Goal: Information Seeking & Learning: Learn about a topic

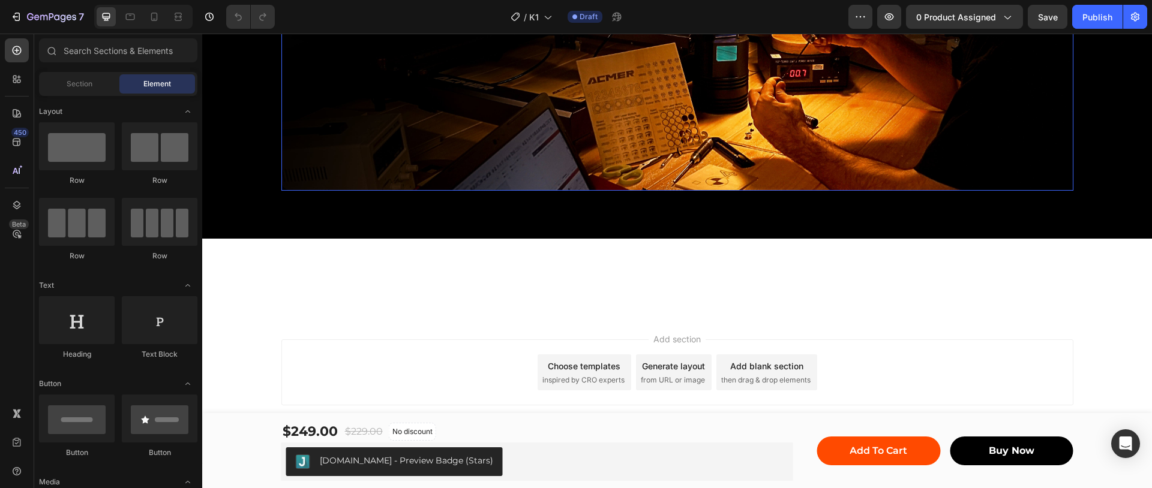
scroll to position [4631, 0]
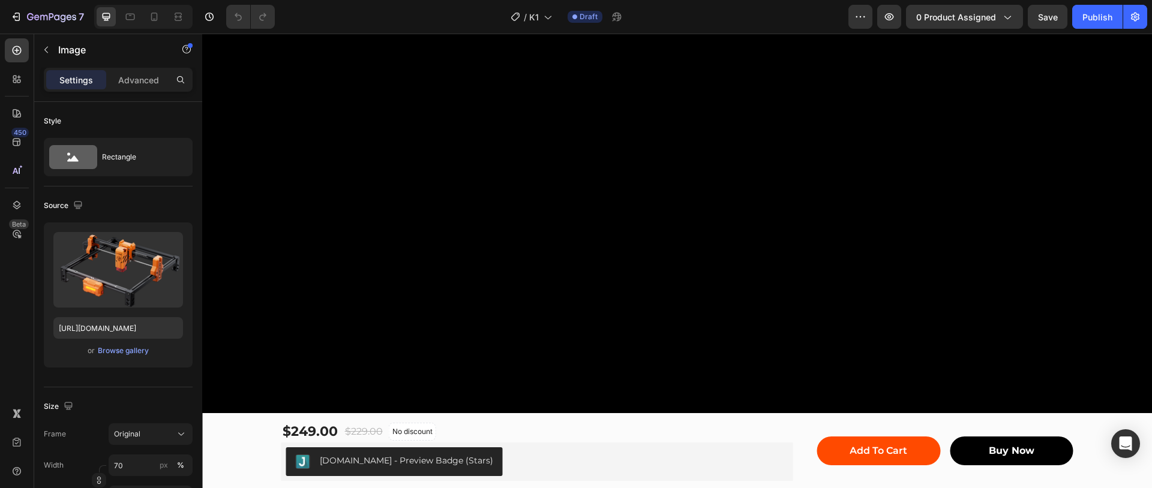
scroll to position [1183, 0]
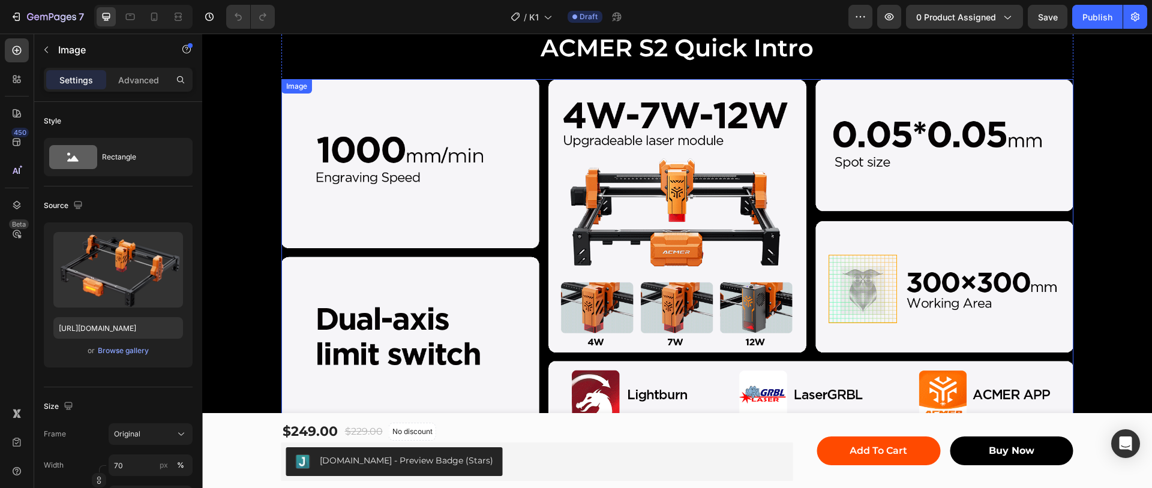
click at [682, 256] on img at bounding box center [677, 253] width 792 height 348
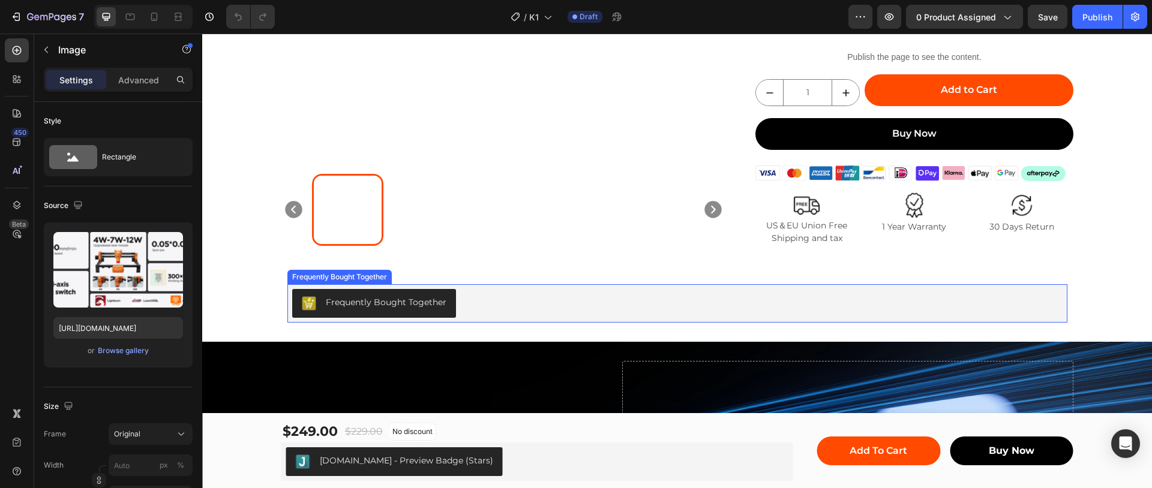
scroll to position [208, 0]
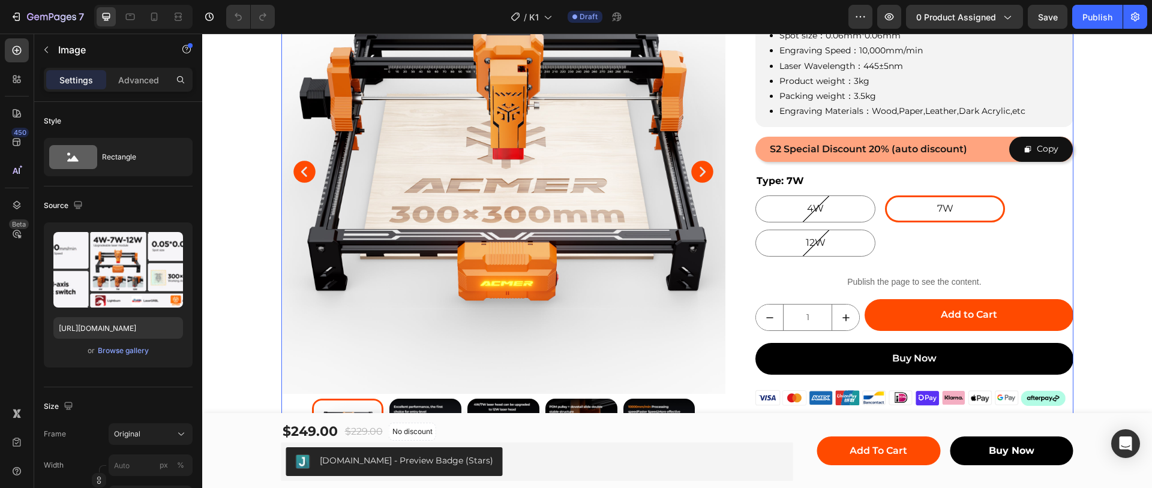
click at [695, 246] on img at bounding box center [503, 172] width 444 height 444
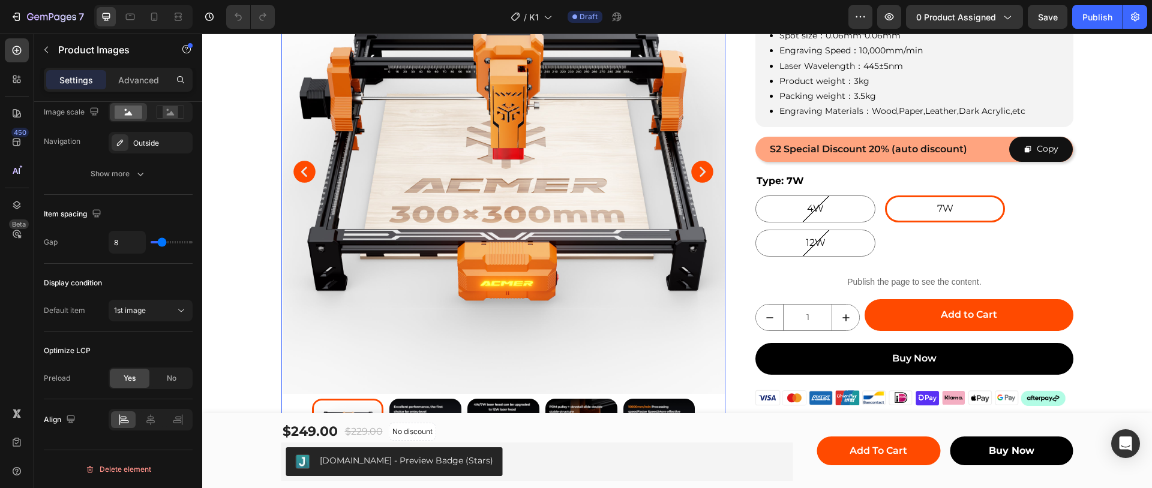
click at [695, 173] on icon "Carousel Next Arrow" at bounding box center [703, 172] width 22 height 22
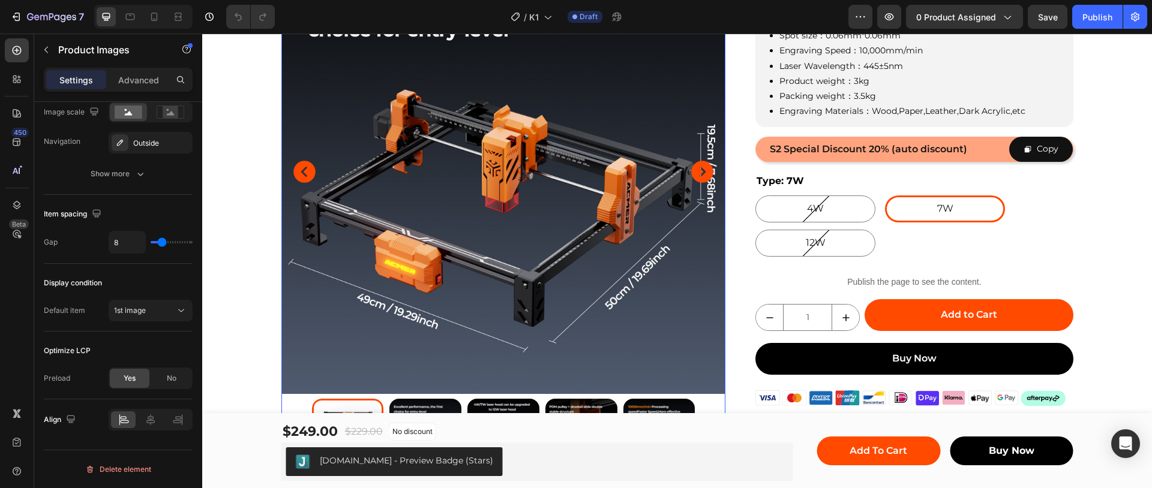
click at [695, 173] on icon "Carousel Next Arrow" at bounding box center [703, 172] width 22 height 22
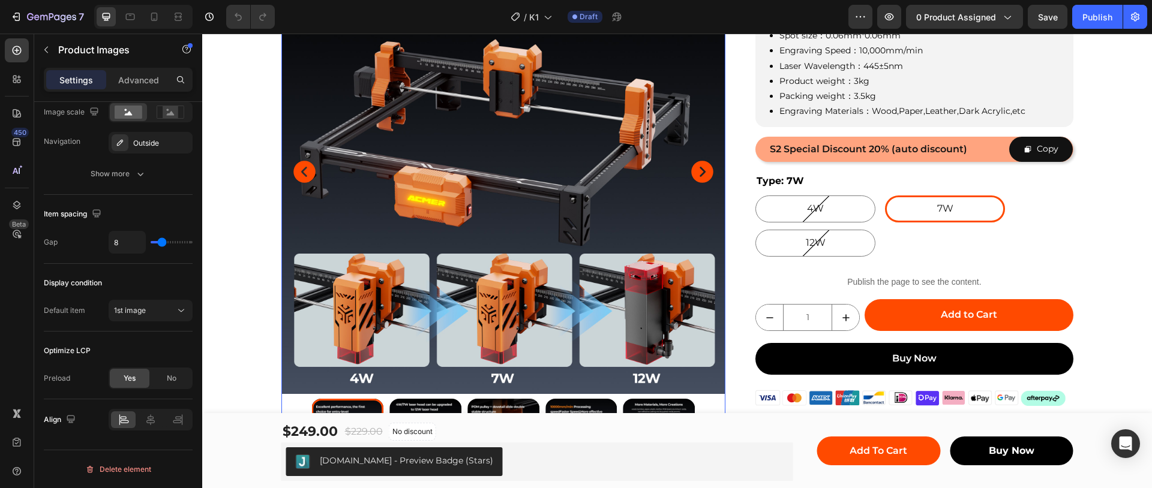
click at [695, 173] on icon "Carousel Next Arrow" at bounding box center [703, 172] width 22 height 22
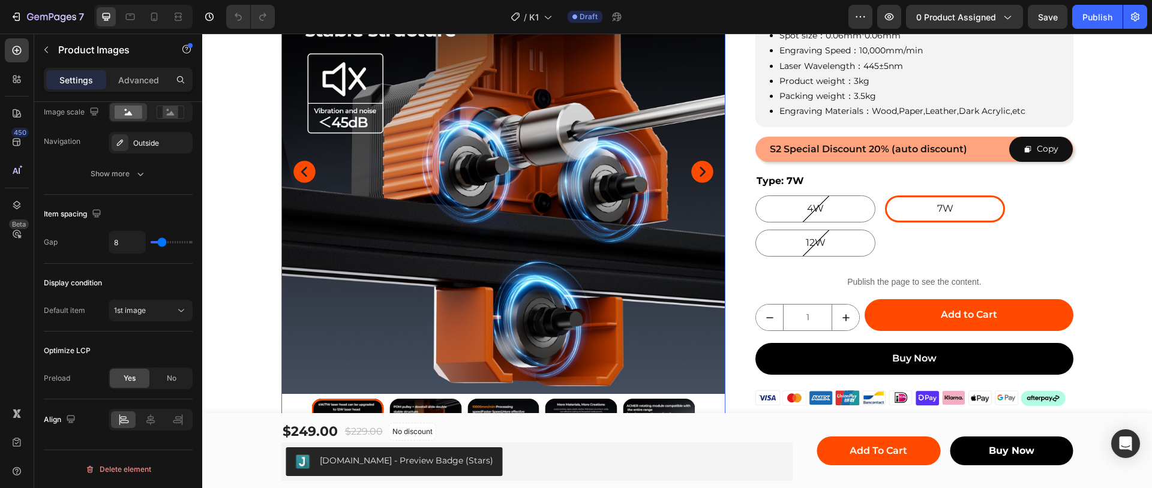
click at [695, 173] on icon "Carousel Next Arrow" at bounding box center [703, 172] width 22 height 22
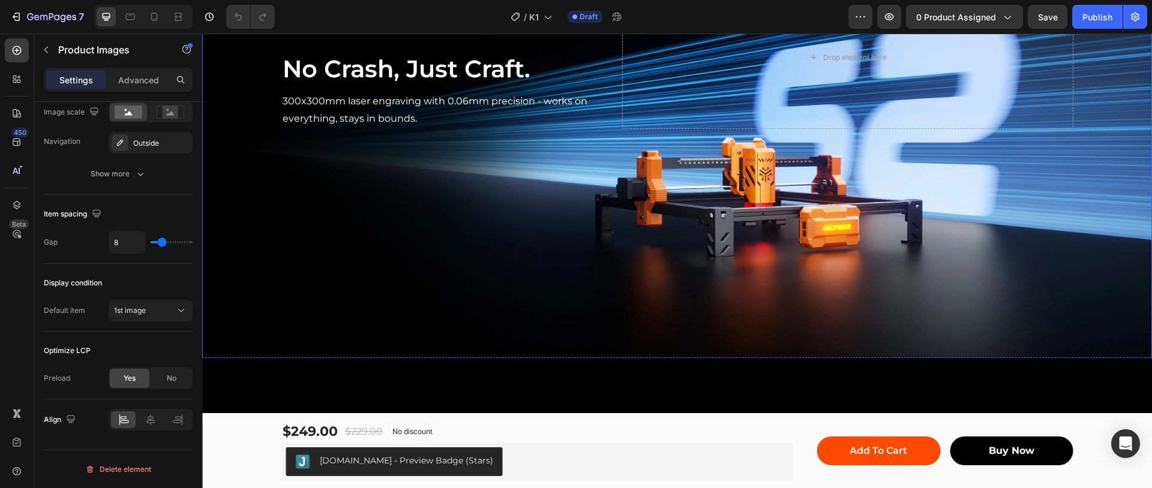
scroll to position [658, 0]
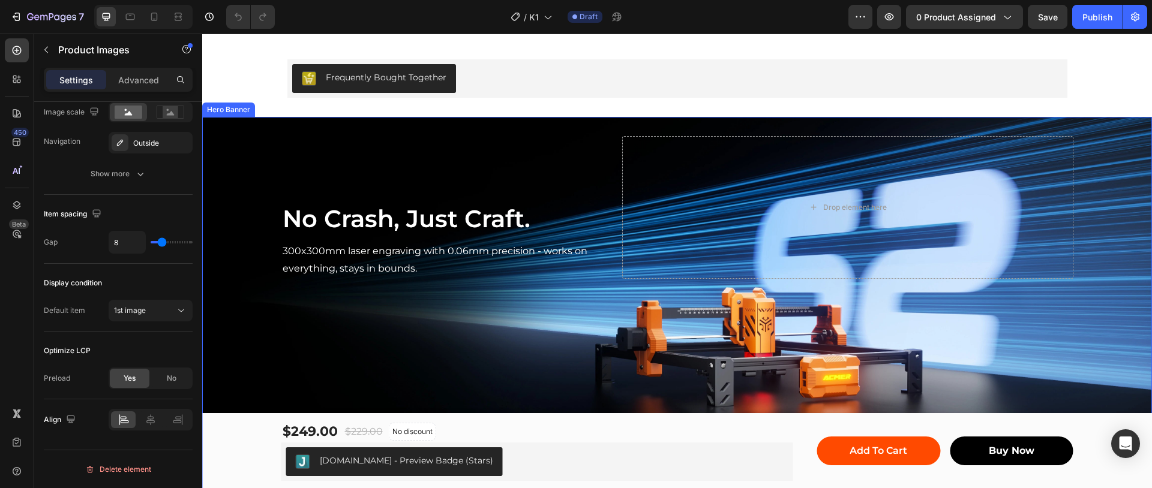
click at [509, 314] on div "Background Image" at bounding box center [676, 315] width 949 height 396
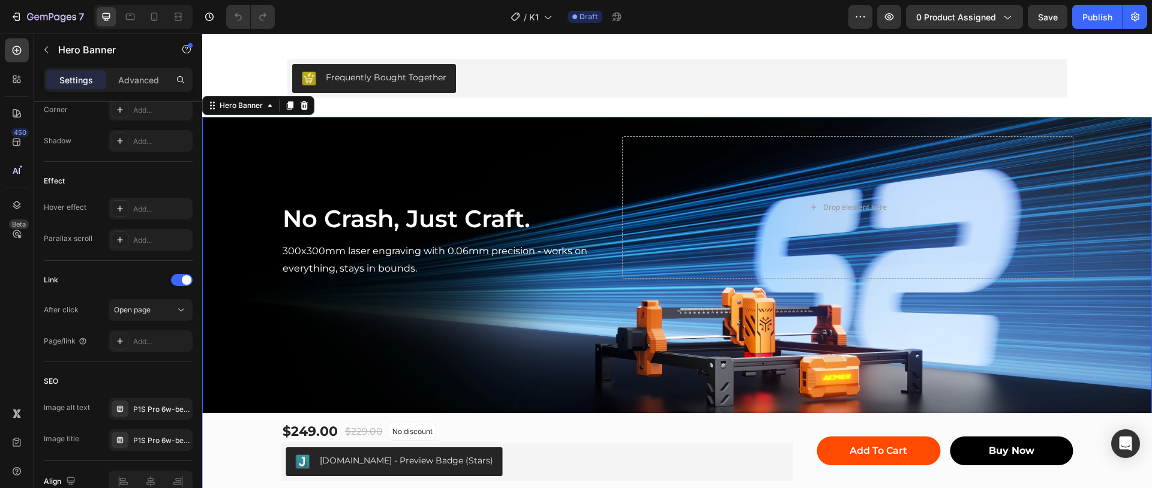
scroll to position [0, 0]
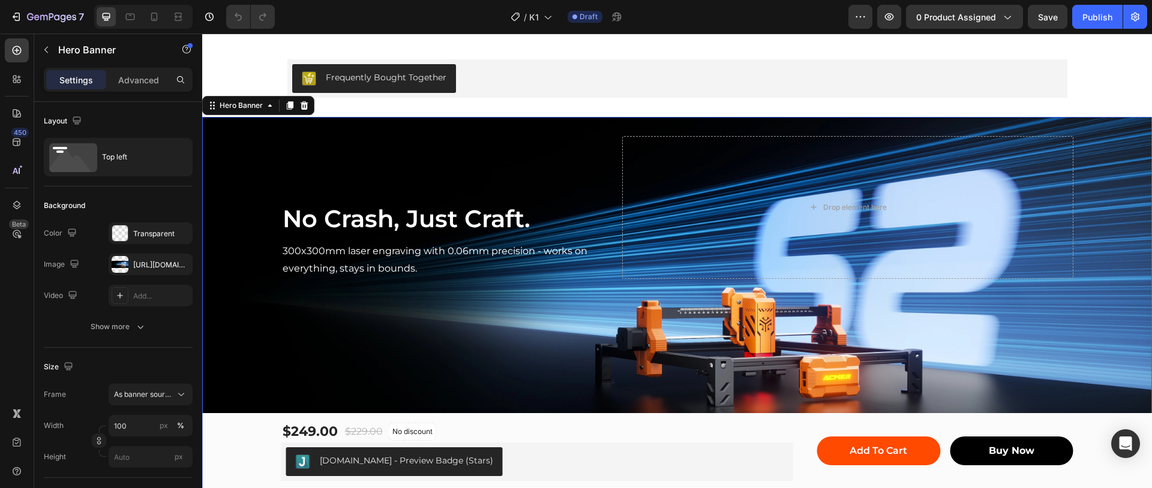
click at [541, 375] on div "Background Image" at bounding box center [676, 315] width 949 height 396
click at [122, 264] on div at bounding box center [120, 264] width 17 height 17
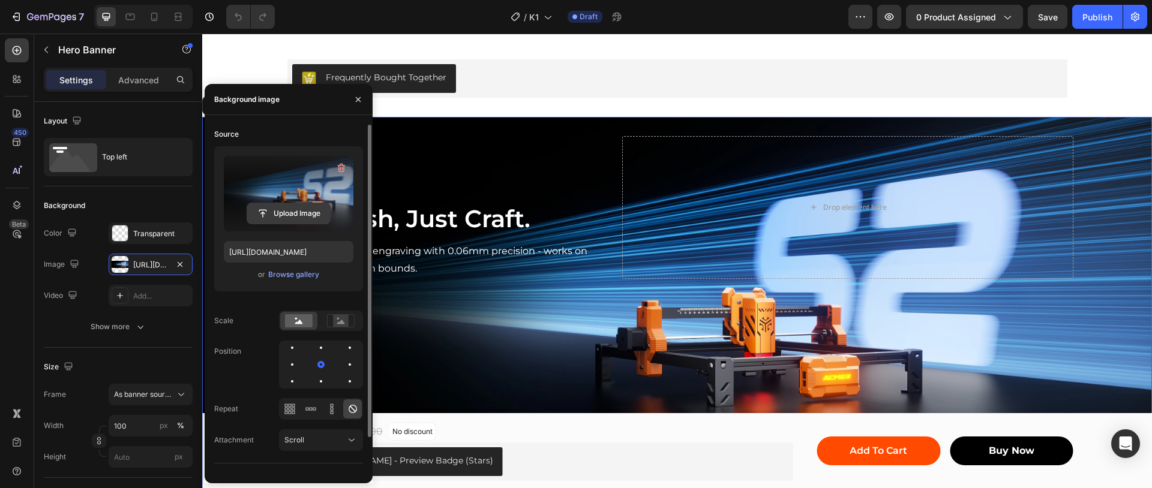
click at [284, 216] on input "file" at bounding box center [288, 213] width 83 height 20
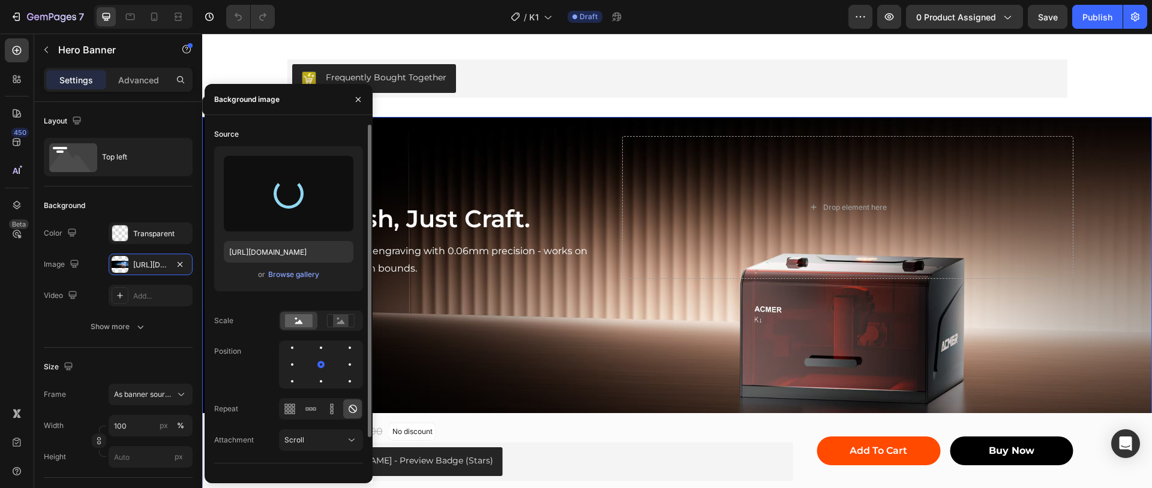
type input "[URL][DOMAIN_NAME]"
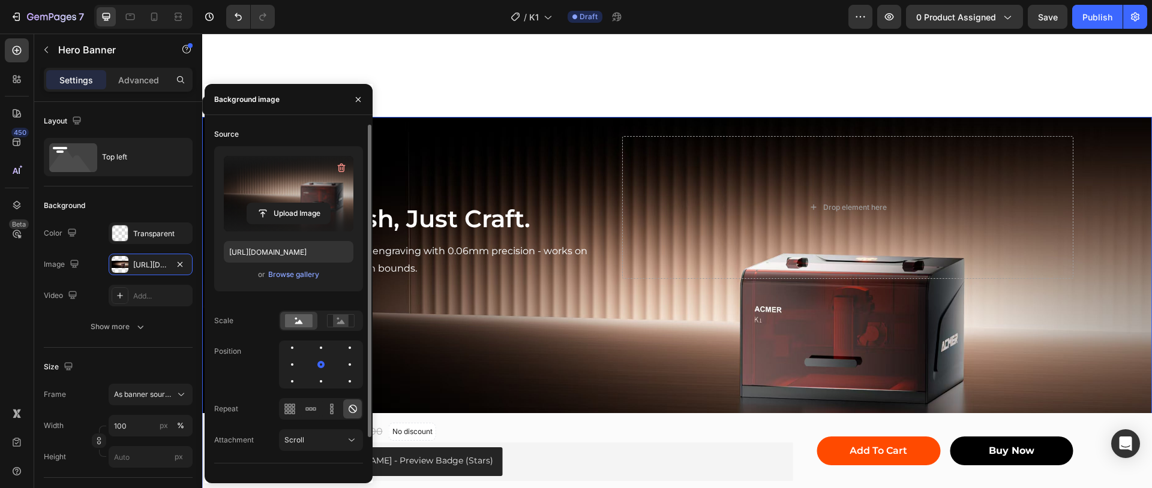
scroll to position [883, 0]
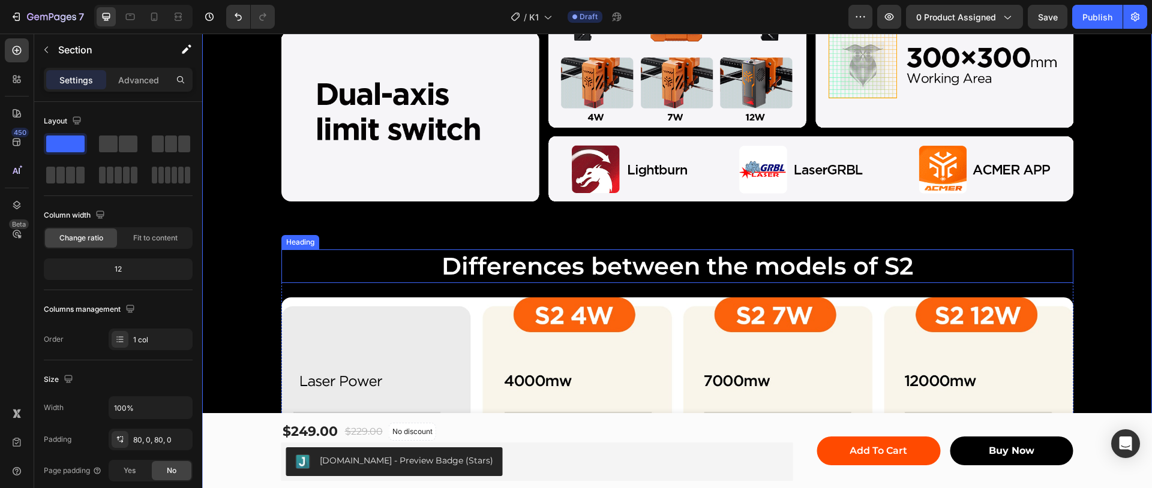
scroll to position [1108, 0]
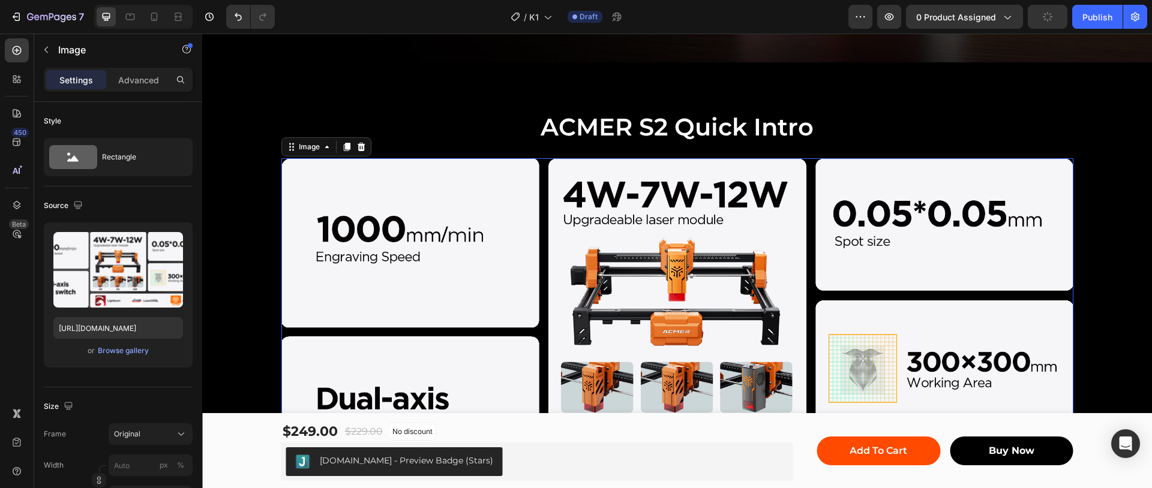
click at [647, 197] on img at bounding box center [677, 332] width 792 height 348
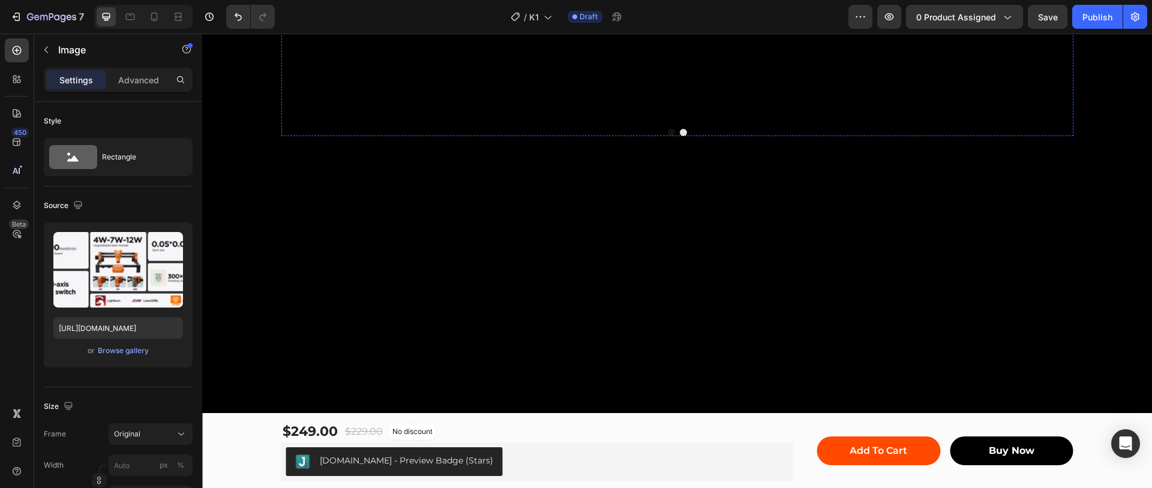
scroll to position [2849, 0]
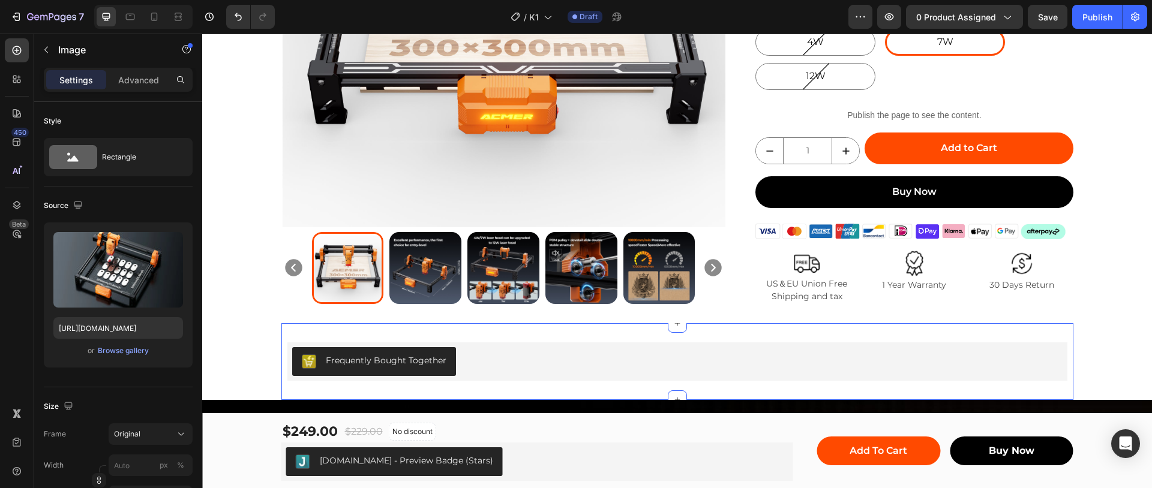
scroll to position [450, 0]
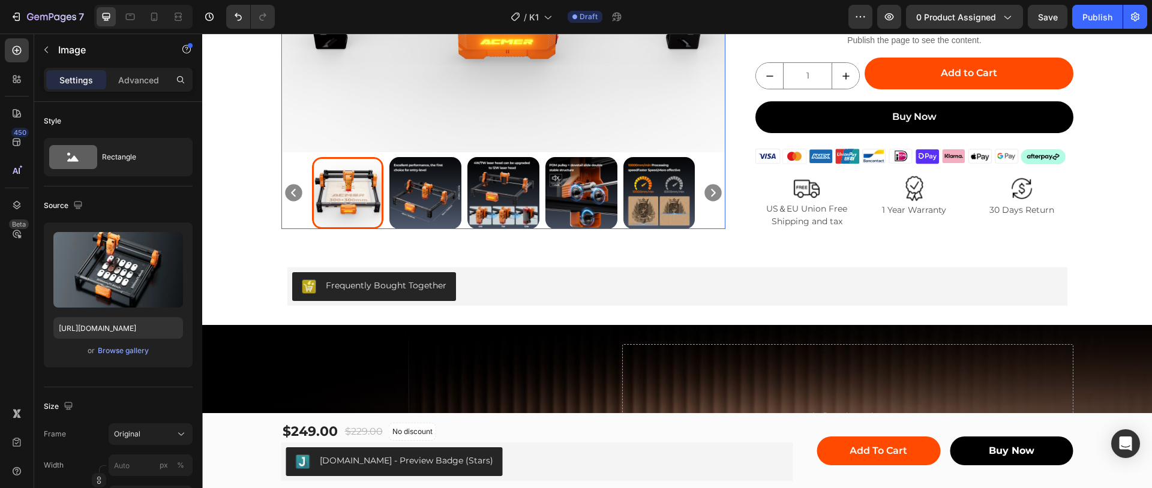
click at [708, 193] on icon "Carousel Next Arrow" at bounding box center [712, 193] width 21 height 21
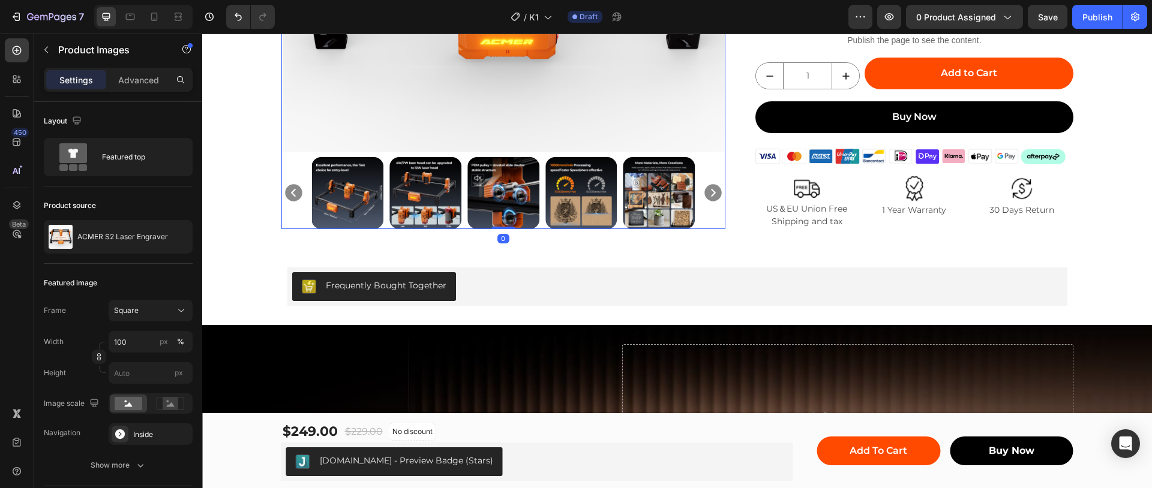
click at [708, 193] on icon "Carousel Next Arrow" at bounding box center [712, 193] width 21 height 21
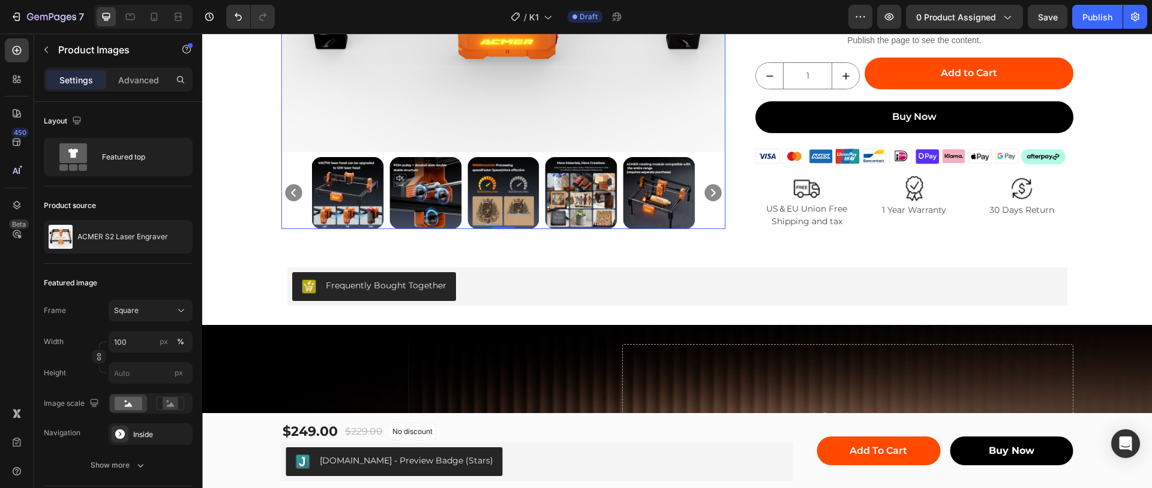
click at [708, 193] on icon "Carousel Next Arrow" at bounding box center [712, 193] width 21 height 21
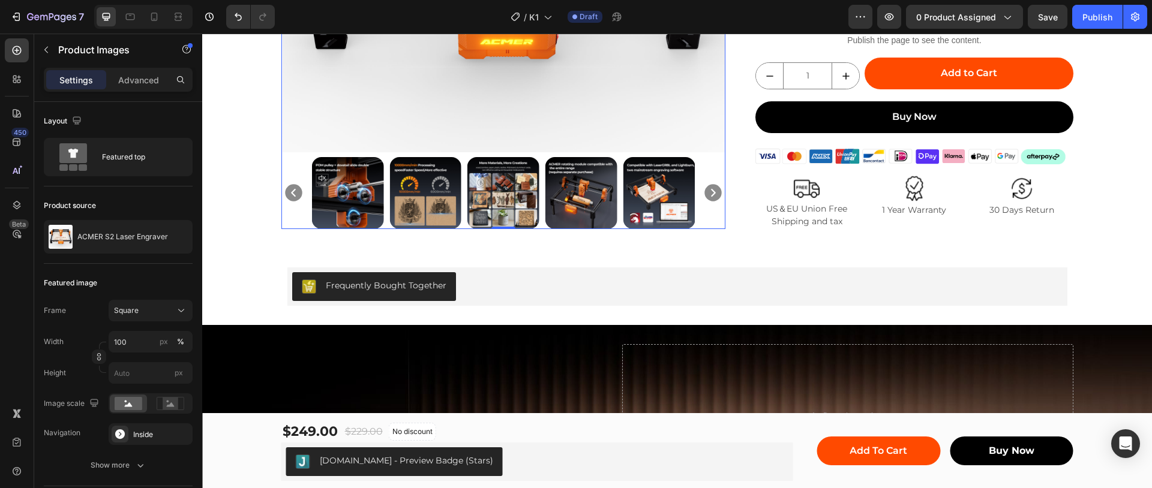
click at [708, 193] on icon "Carousel Next Arrow" at bounding box center [712, 193] width 21 height 21
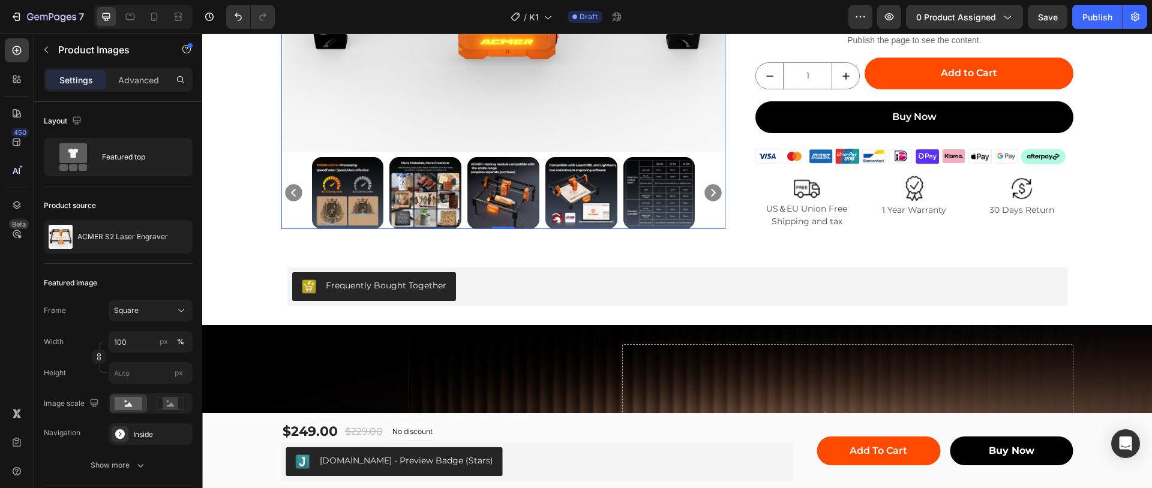
click at [708, 193] on icon "Carousel Next Arrow" at bounding box center [712, 193] width 21 height 21
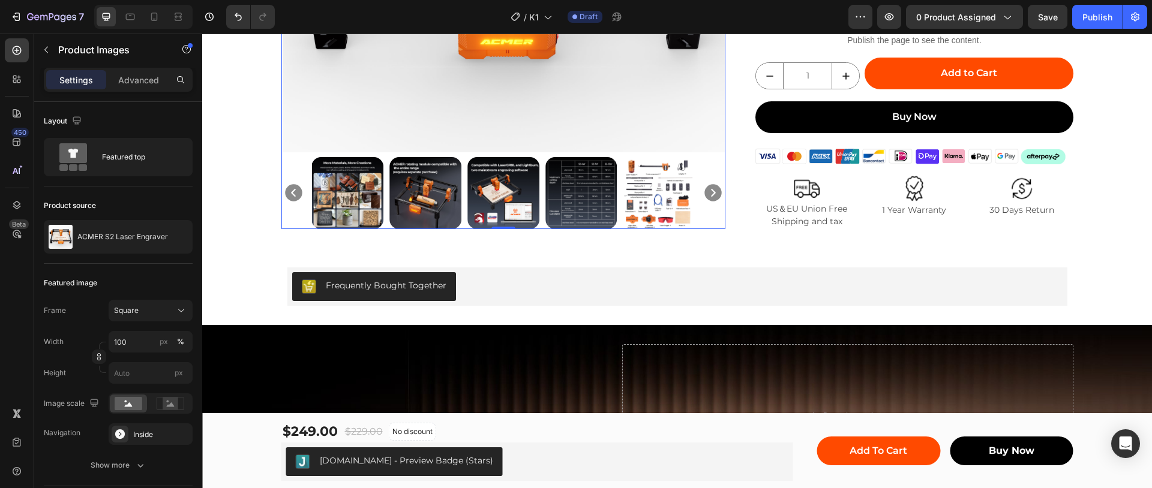
click at [708, 193] on icon "Carousel Next Arrow" at bounding box center [712, 193] width 21 height 21
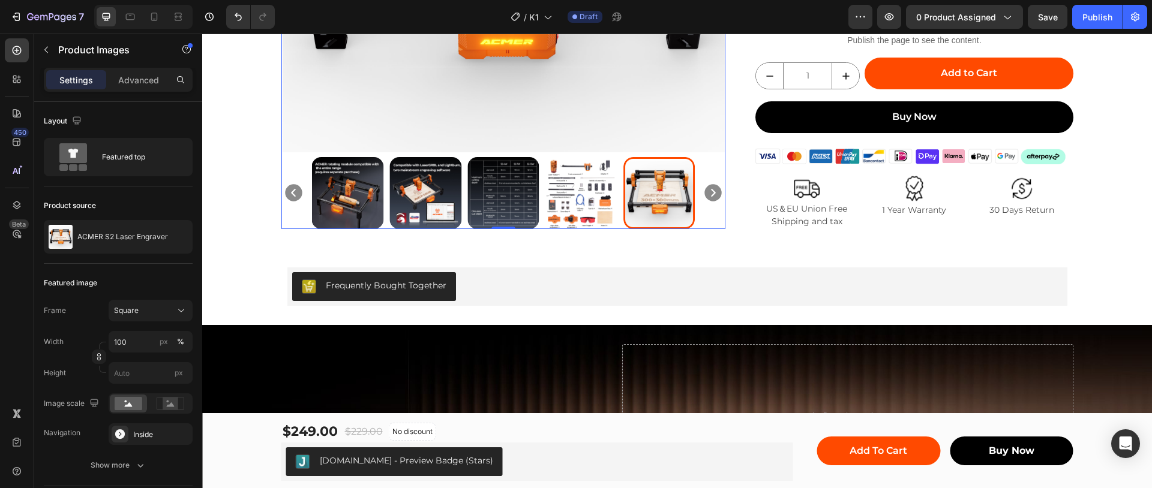
click at [708, 193] on icon "Carousel Next Arrow" at bounding box center [712, 193] width 21 height 21
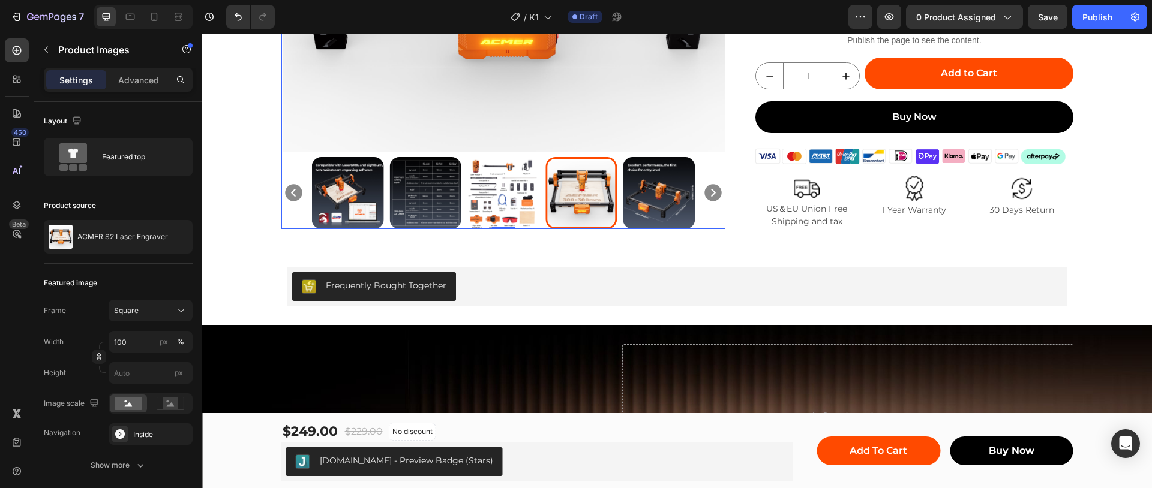
click at [708, 193] on icon "Carousel Next Arrow" at bounding box center [713, 193] width 17 height 17
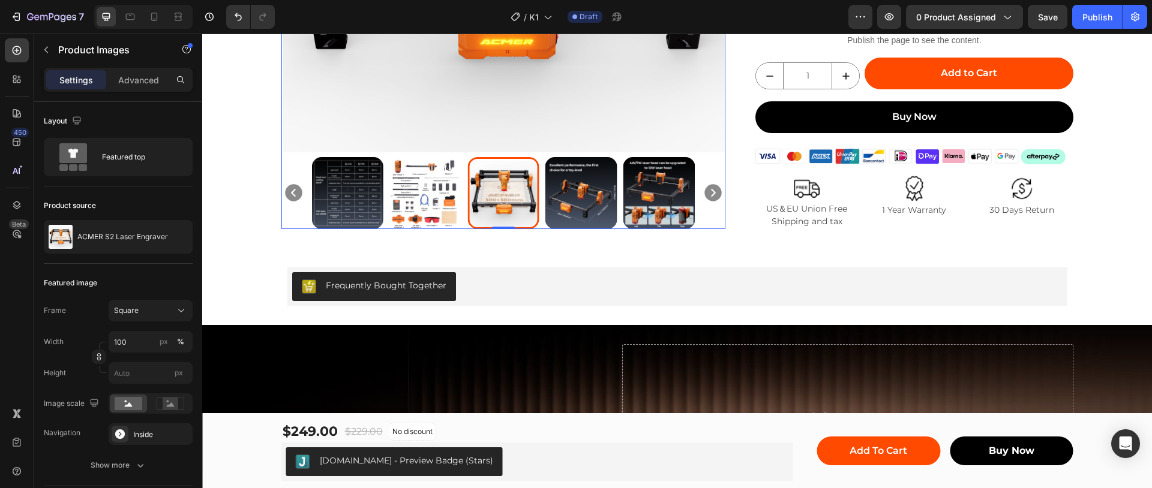
click at [707, 193] on icon "Carousel Next Arrow" at bounding box center [713, 193] width 17 height 17
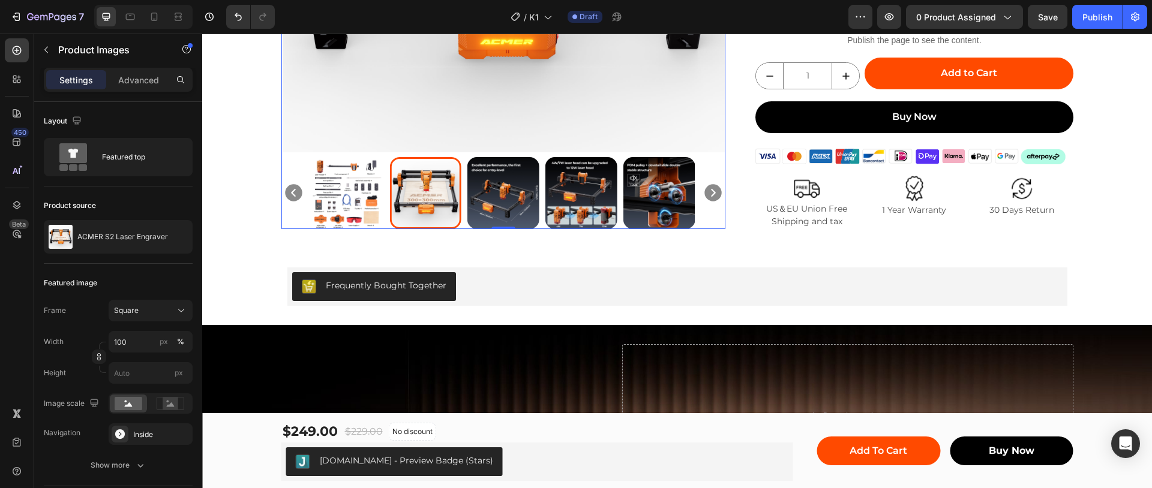
click at [707, 193] on icon "Carousel Next Arrow" at bounding box center [713, 193] width 17 height 17
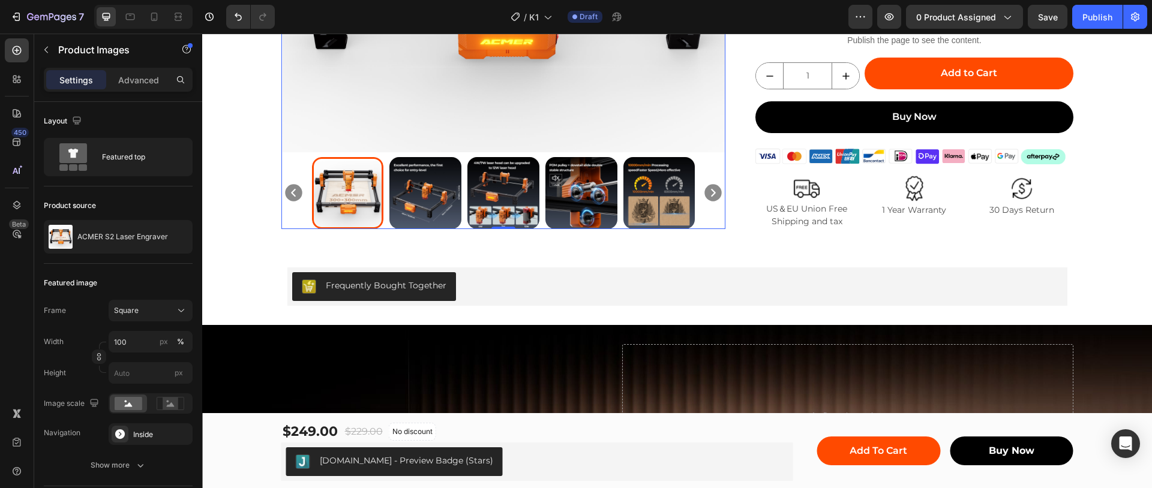
click at [707, 193] on icon "Carousel Next Arrow" at bounding box center [713, 193] width 17 height 17
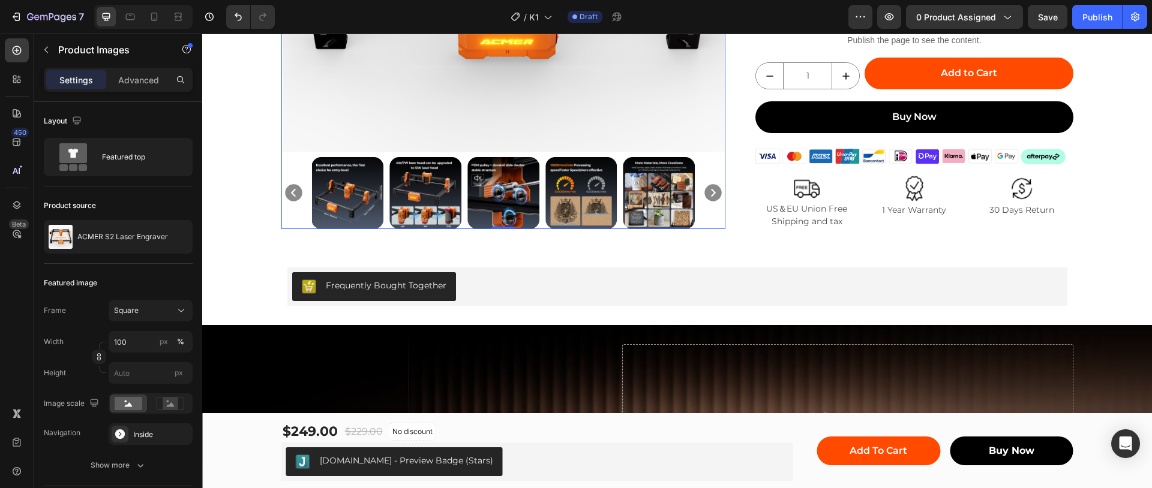
click at [707, 193] on icon "Carousel Next Arrow" at bounding box center [713, 193] width 17 height 17
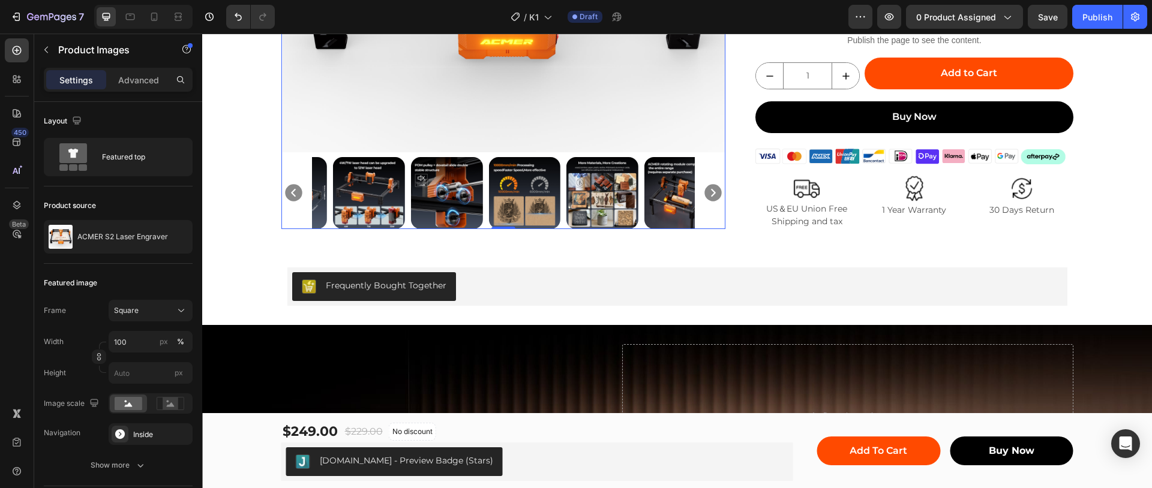
click at [707, 193] on icon "Carousel Next Arrow" at bounding box center [713, 193] width 17 height 17
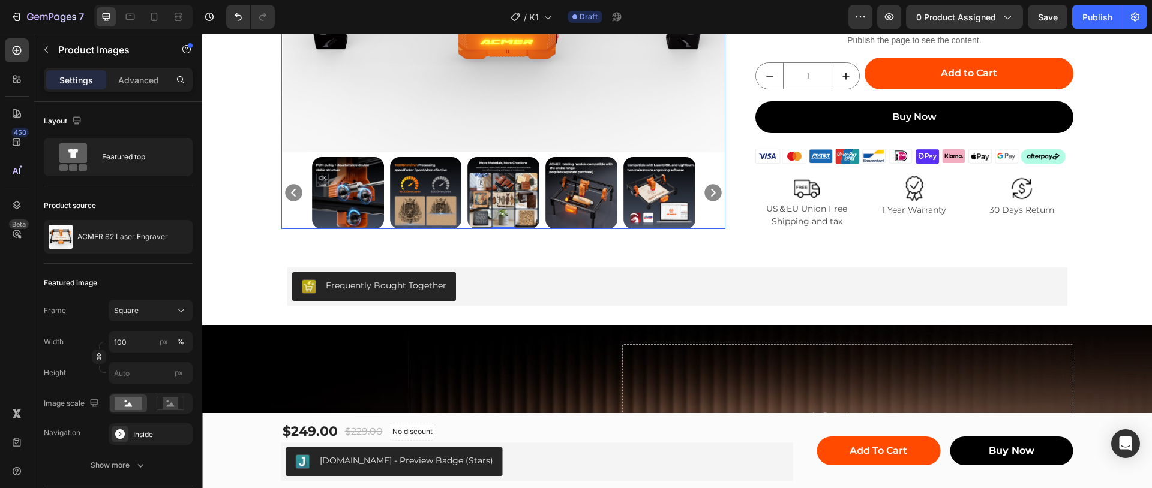
click at [707, 193] on icon "Carousel Next Arrow" at bounding box center [713, 193] width 17 height 17
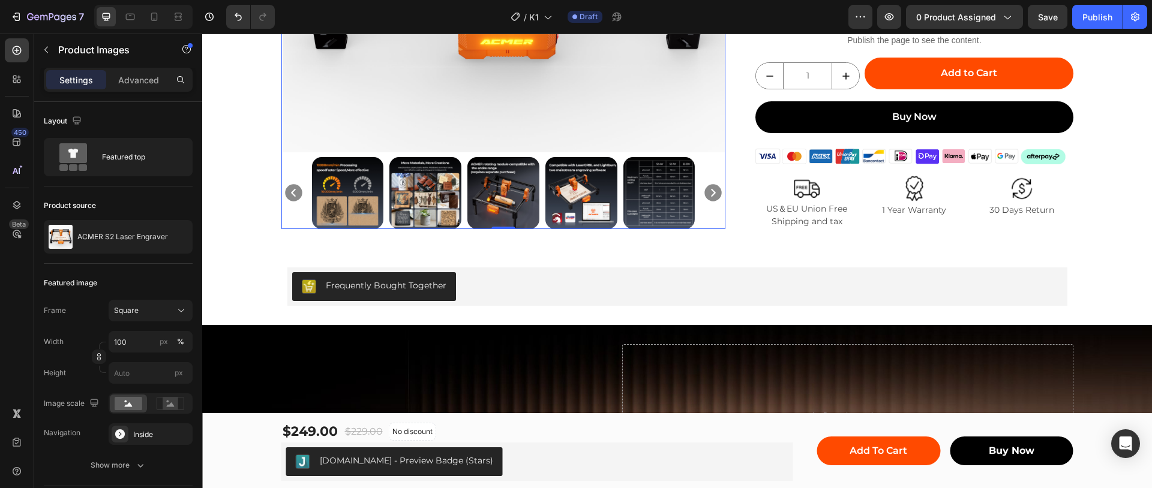
click at [707, 193] on icon "Carousel Next Arrow" at bounding box center [713, 193] width 17 height 17
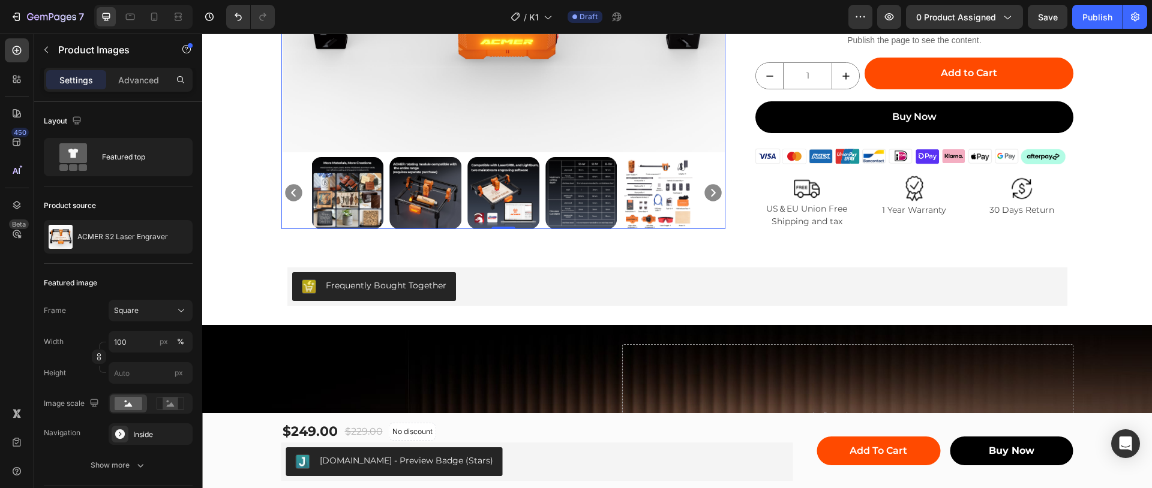
click at [707, 193] on icon "Carousel Next Arrow" at bounding box center [713, 193] width 17 height 17
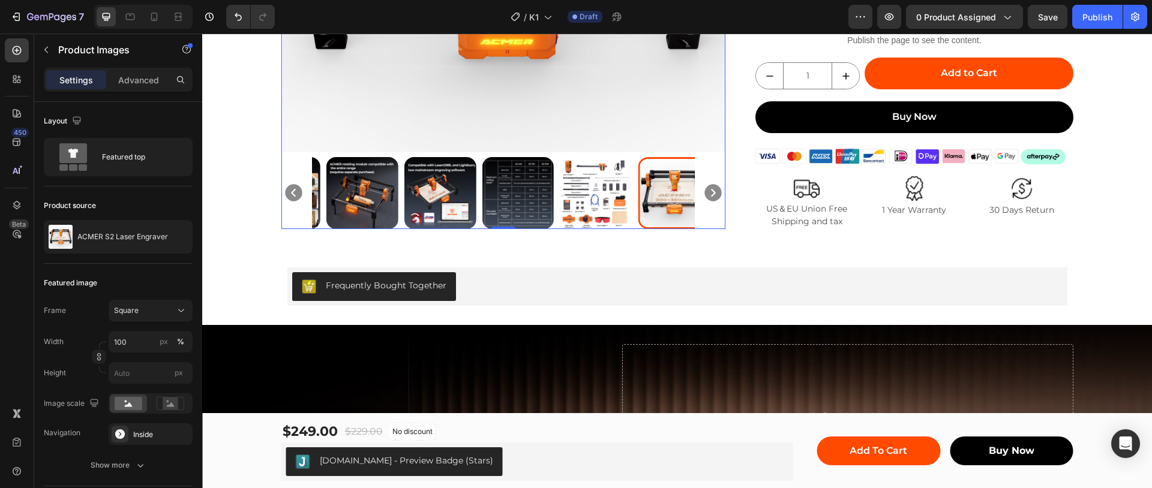
click at [707, 193] on icon "Carousel Next Arrow" at bounding box center [713, 193] width 17 height 17
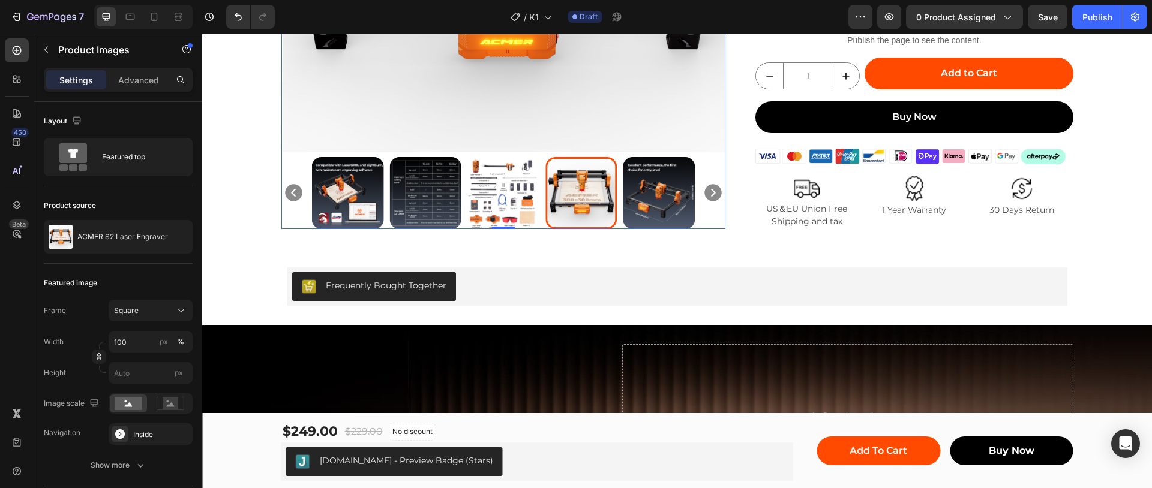
click at [707, 193] on icon "Carousel Next Arrow" at bounding box center [713, 193] width 17 height 17
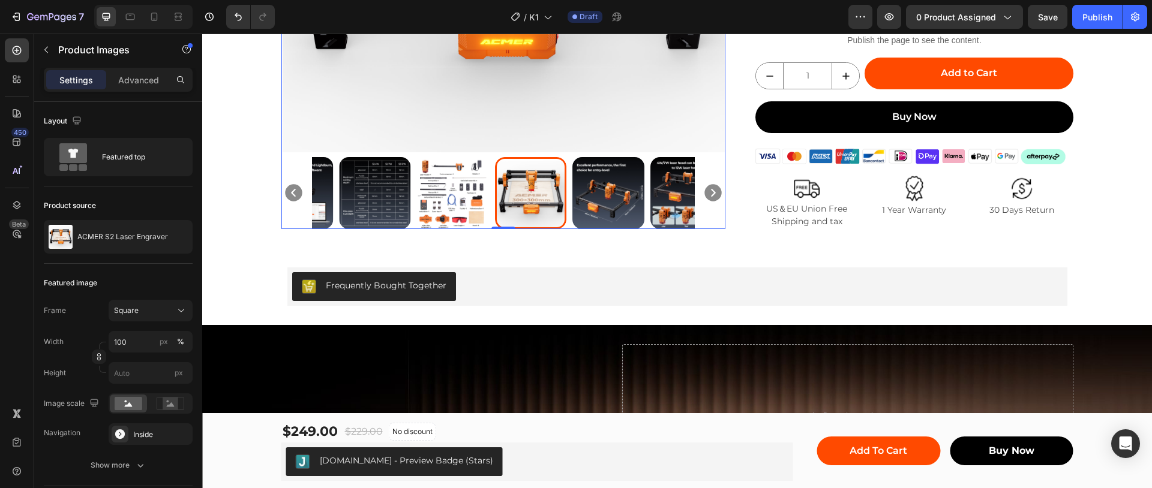
click at [707, 193] on icon "Carousel Next Arrow" at bounding box center [713, 193] width 17 height 17
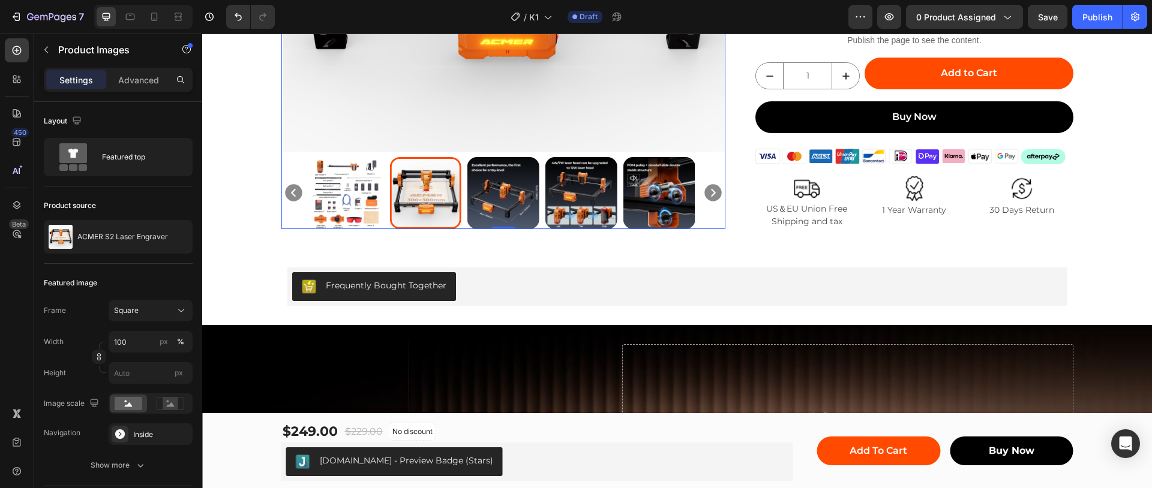
click at [285, 197] on icon "Carousel Back Arrow" at bounding box center [293, 193] width 17 height 17
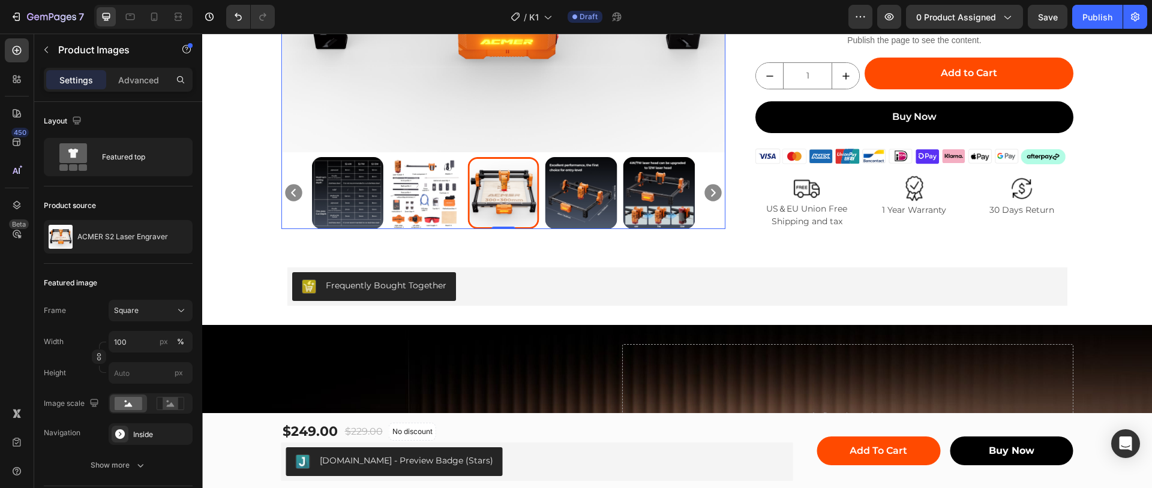
click at [706, 193] on icon "Carousel Next Arrow" at bounding box center [713, 193] width 17 height 17
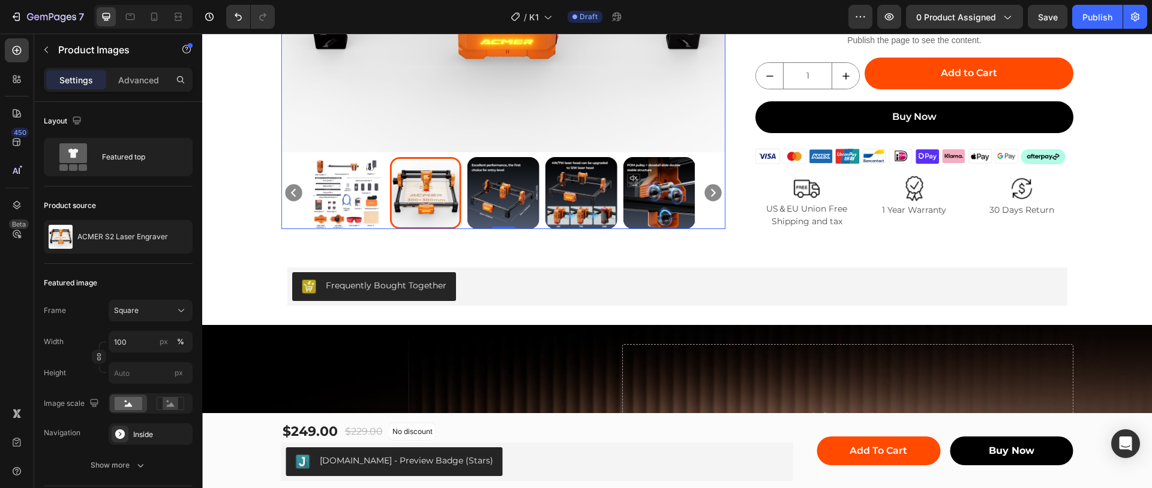
click at [706, 193] on icon "Carousel Next Arrow" at bounding box center [713, 193] width 17 height 17
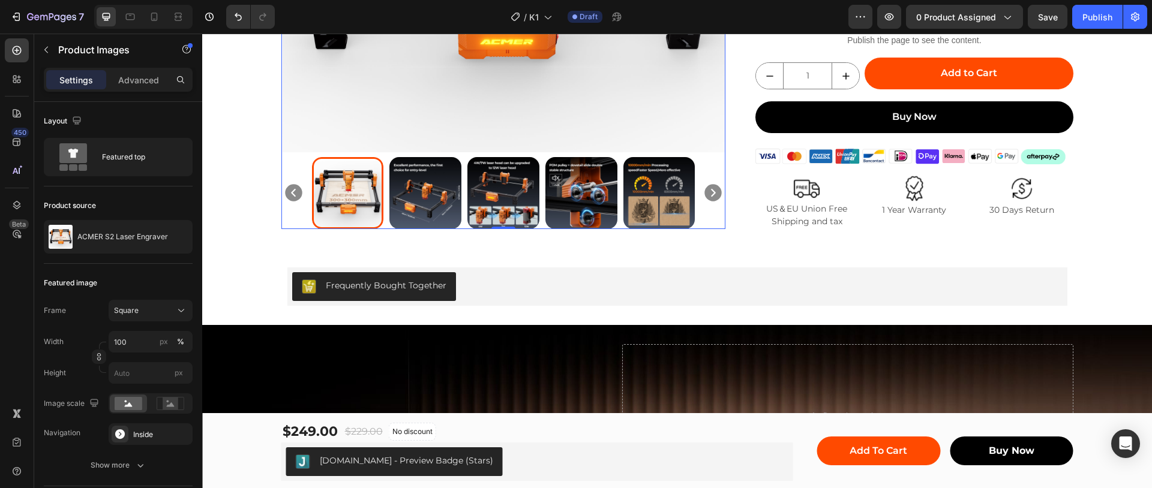
click at [706, 193] on icon "Carousel Next Arrow" at bounding box center [713, 193] width 17 height 17
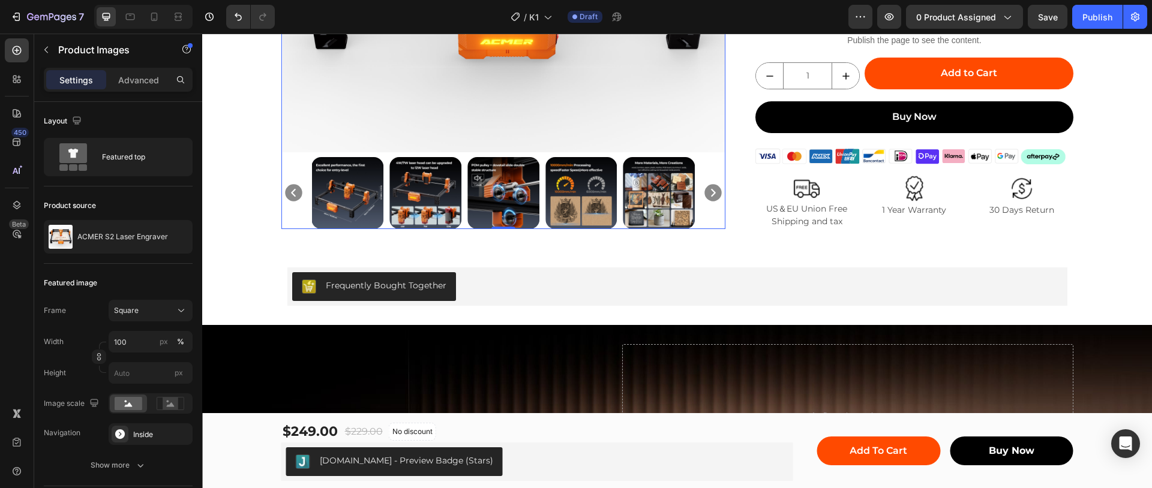
click at [706, 193] on icon "Carousel Next Arrow" at bounding box center [713, 193] width 17 height 17
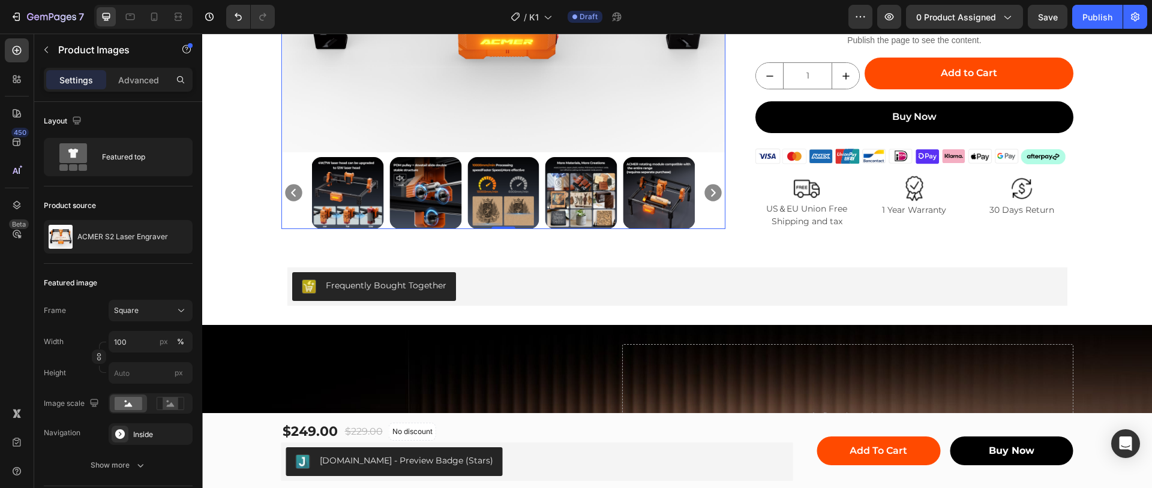
click at [706, 193] on icon "Carousel Next Arrow" at bounding box center [713, 193] width 17 height 17
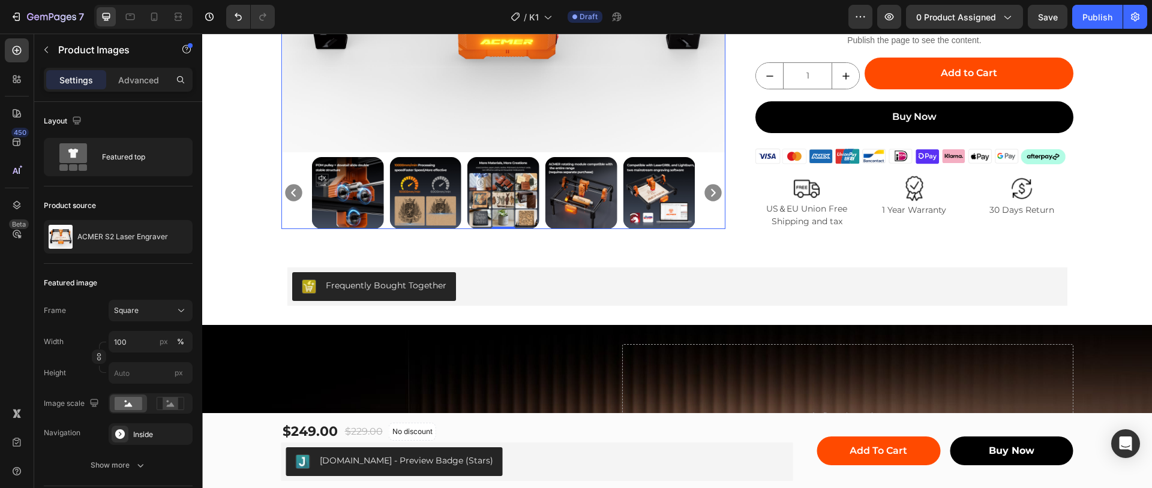
click at [706, 193] on icon "Carousel Next Arrow" at bounding box center [713, 193] width 17 height 17
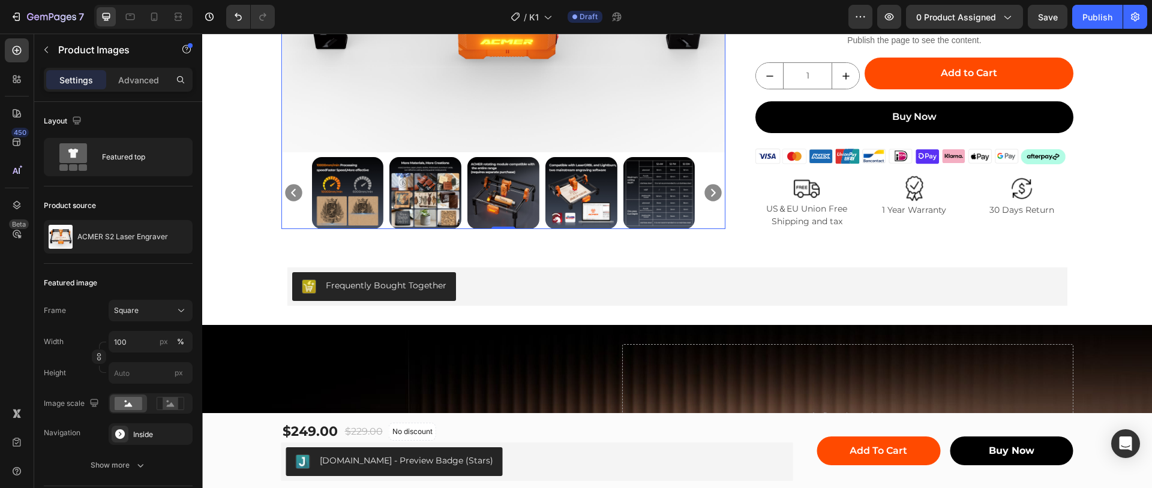
click at [706, 193] on icon "Carousel Next Arrow" at bounding box center [713, 193] width 17 height 17
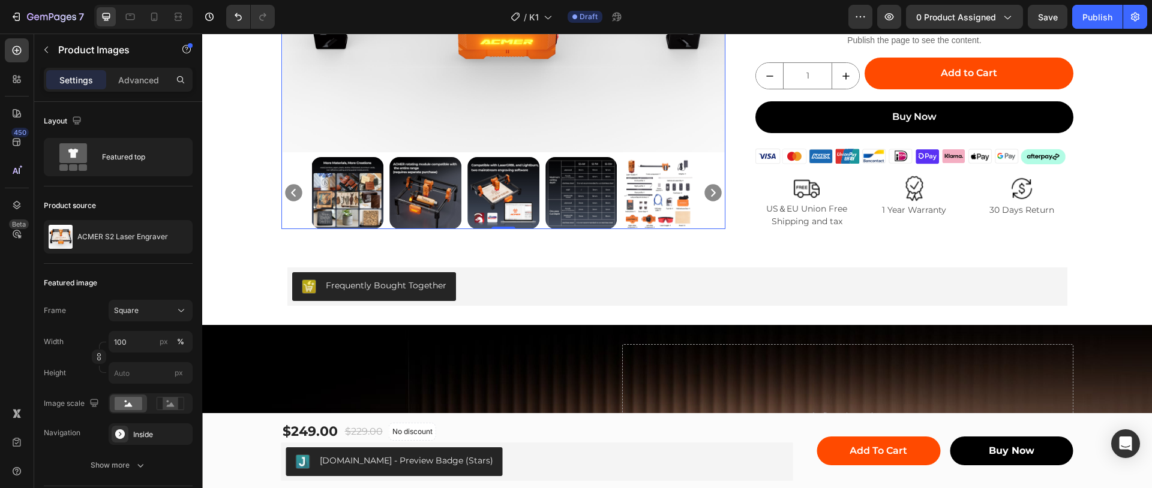
click at [706, 193] on icon "Carousel Next Arrow" at bounding box center [713, 193] width 17 height 17
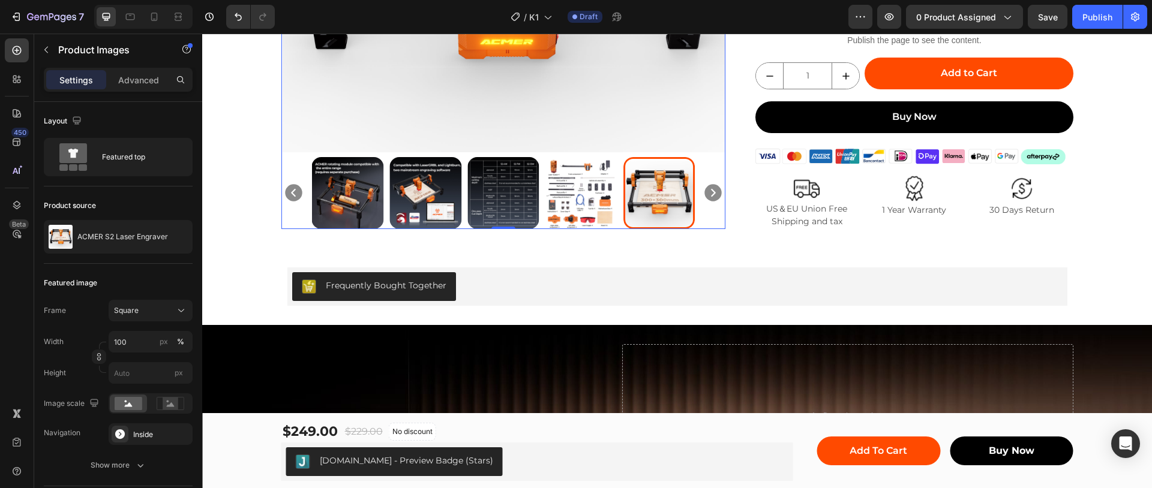
click at [706, 193] on icon "Carousel Next Arrow" at bounding box center [713, 193] width 17 height 17
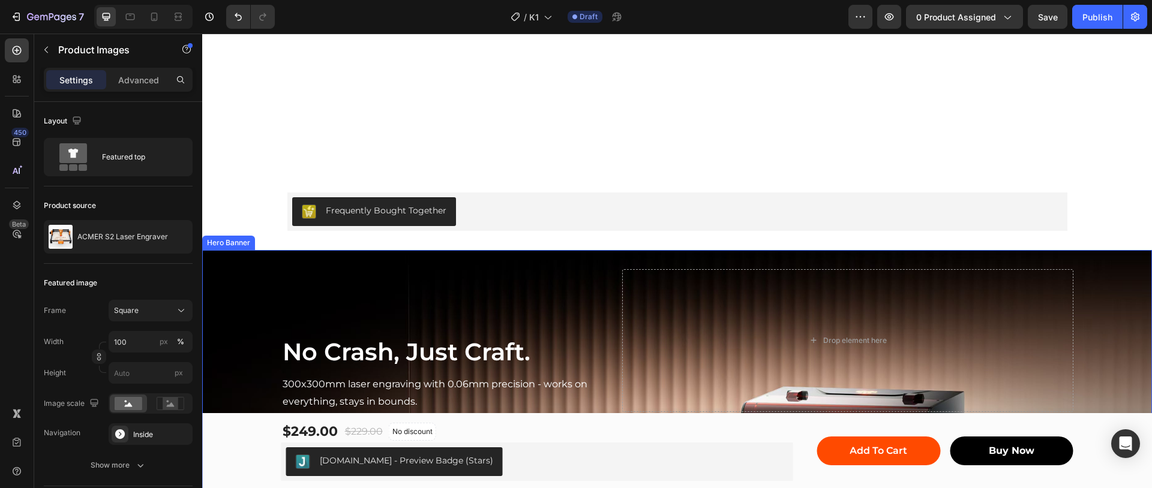
scroll to position [750, 0]
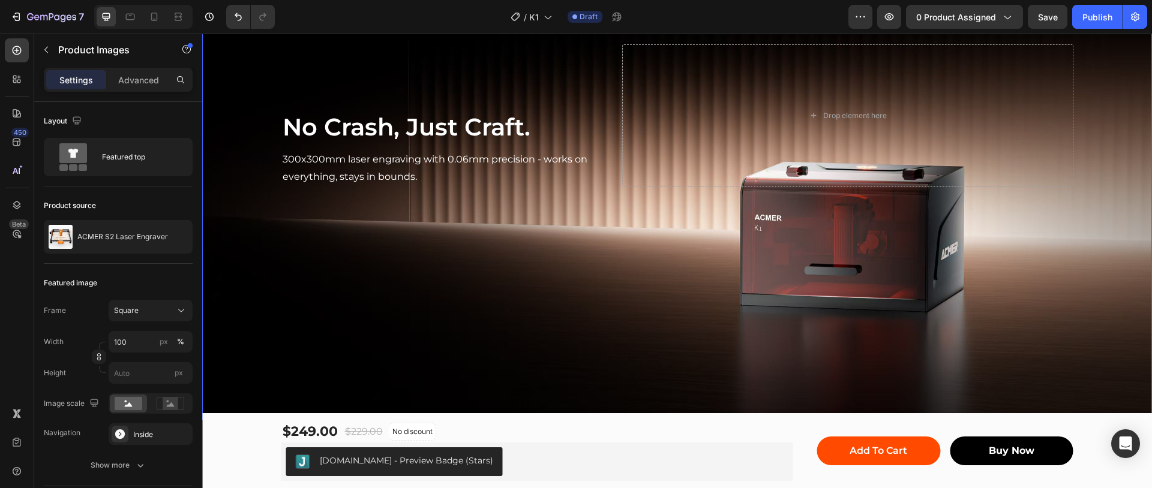
click at [702, 305] on div "Background Image" at bounding box center [676, 223] width 949 height 396
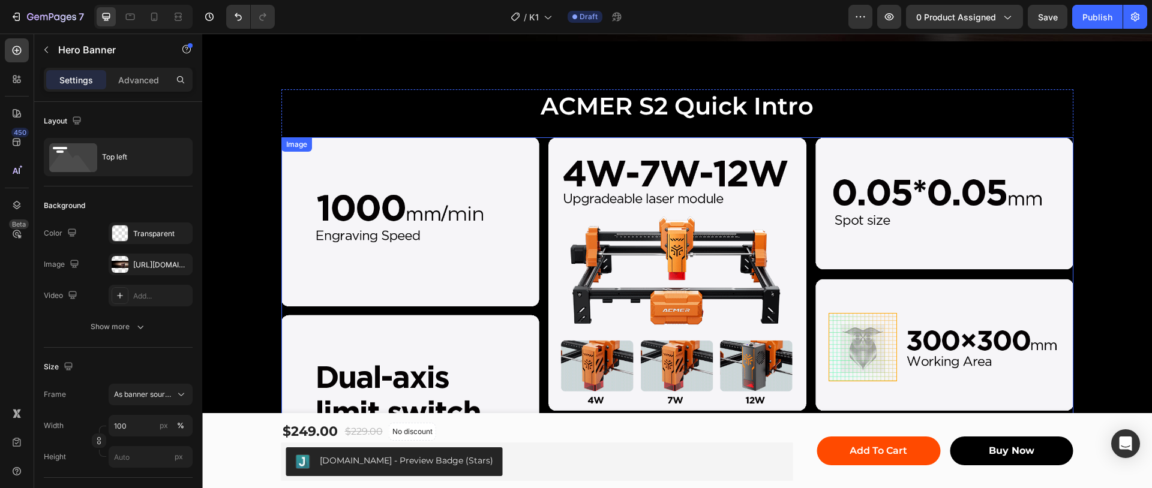
scroll to position [1275, 0]
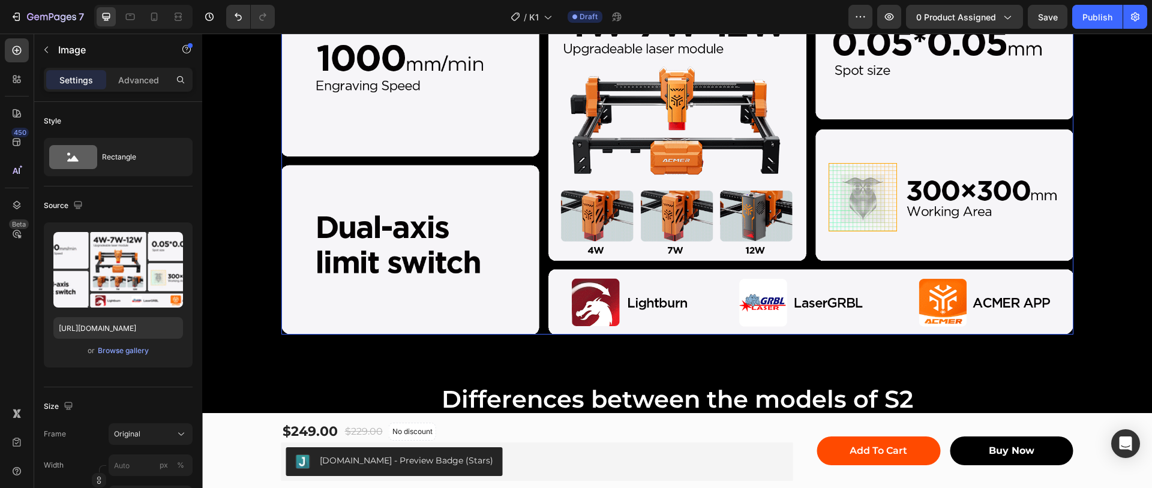
click at [799, 261] on img at bounding box center [677, 161] width 792 height 348
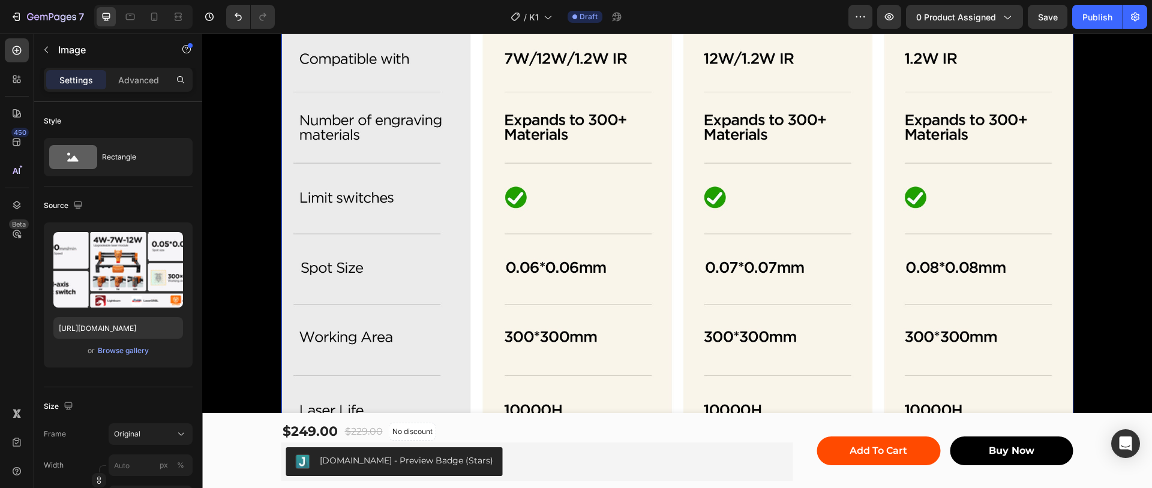
scroll to position [1724, 0]
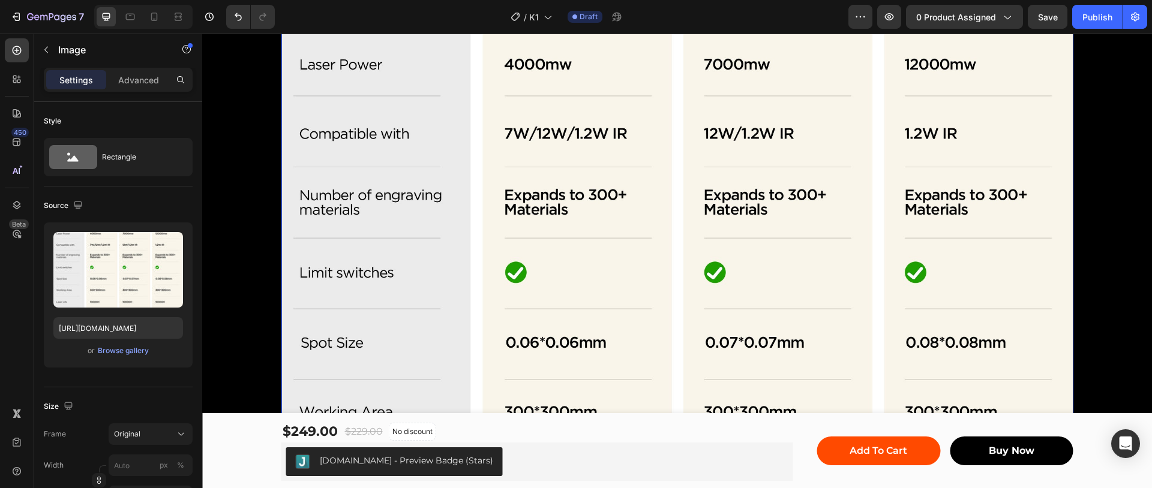
click at [489, 342] on img at bounding box center [677, 287] width 792 height 613
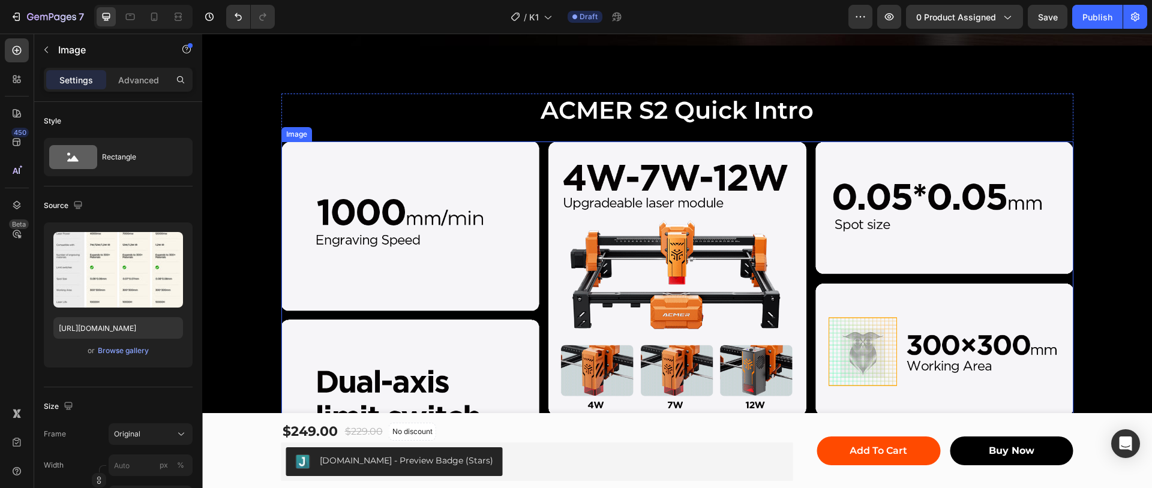
scroll to position [975, 0]
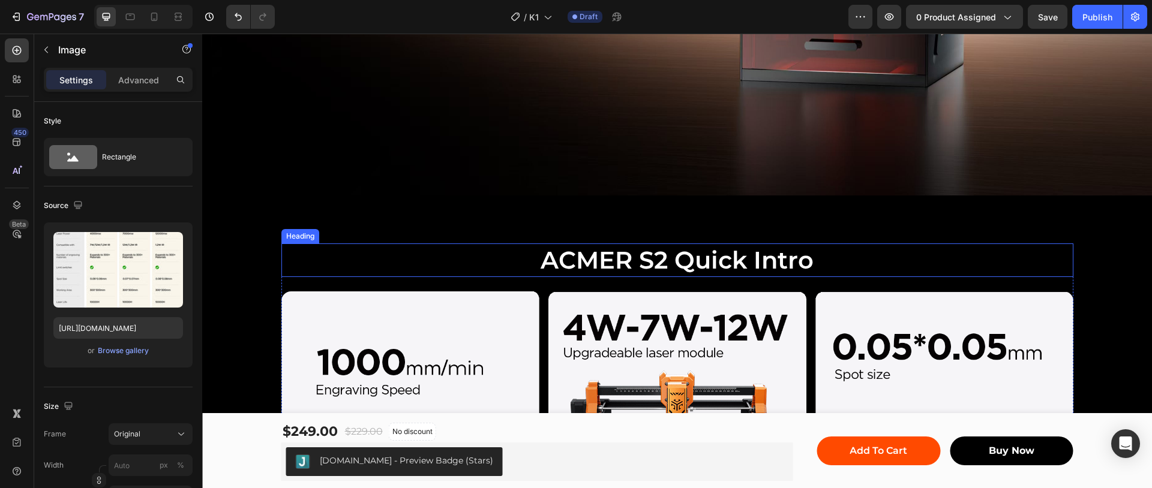
click at [655, 251] on h2 "ACMER S2 Quick Intro" at bounding box center [677, 261] width 792 height 34
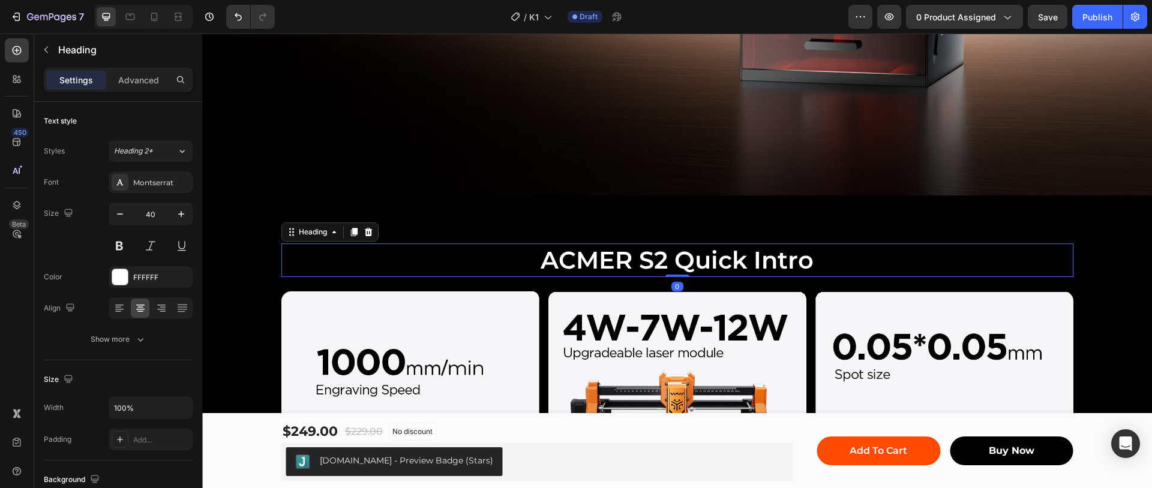
click at [653, 252] on h2 "ACMER S2 Quick Intro" at bounding box center [677, 261] width 792 height 34
click at [653, 252] on p "ACMER S2 Quick Intro" at bounding box center [676, 260] width 789 height 31
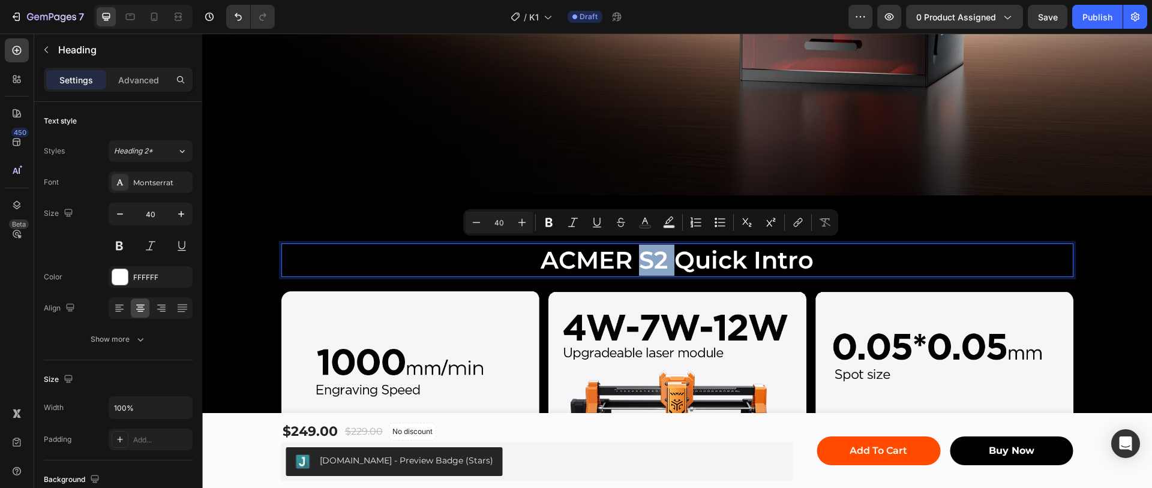
click at [653, 252] on p "ACMER S2 Quick Intro" at bounding box center [676, 260] width 789 height 31
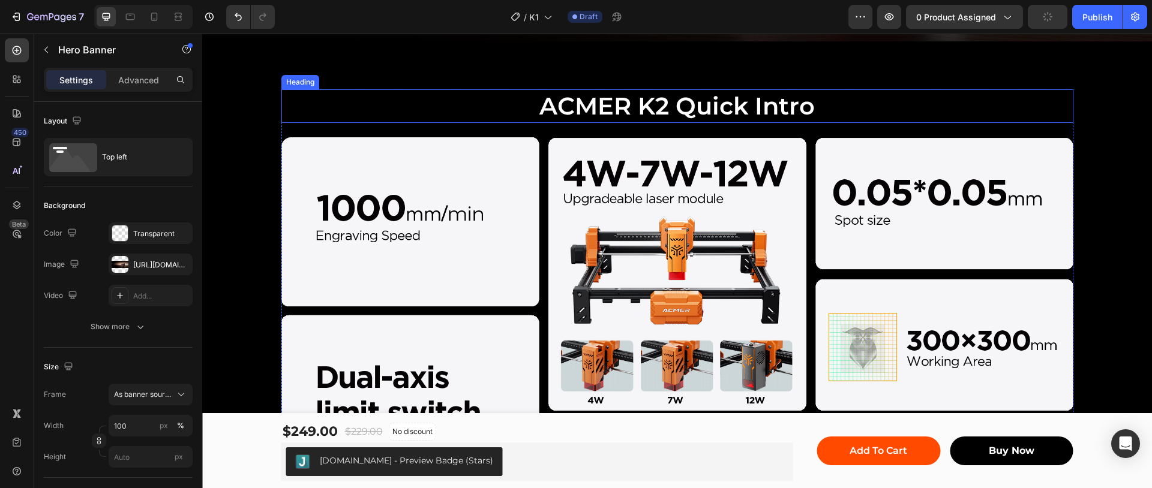
scroll to position [1275, 0]
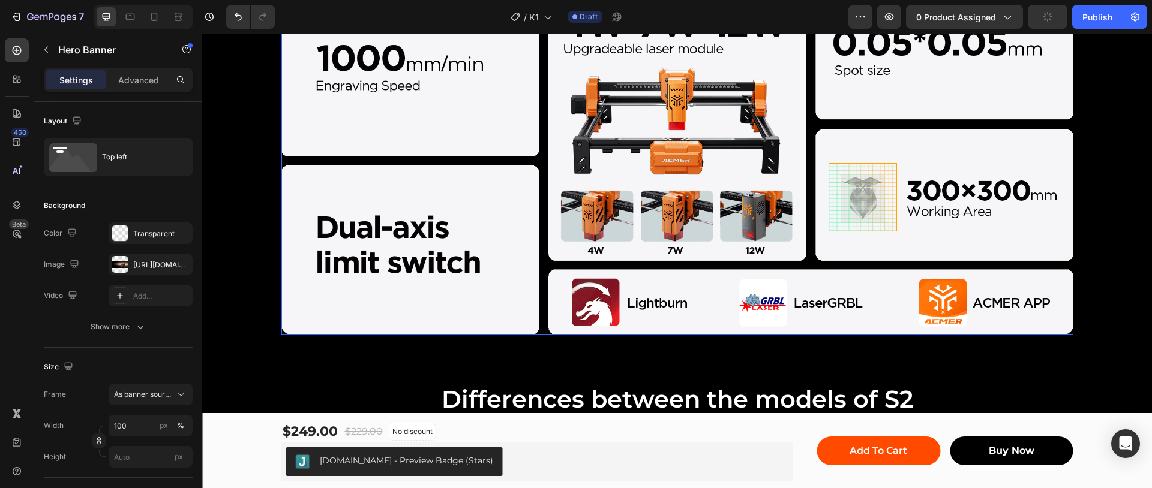
click at [687, 302] on img at bounding box center [677, 161] width 792 height 348
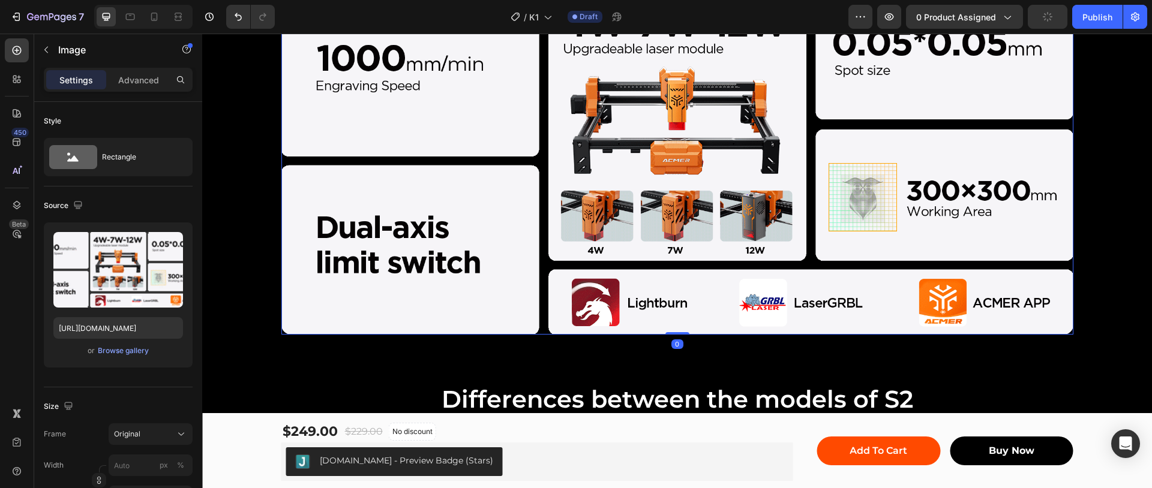
click at [463, 262] on img at bounding box center [677, 161] width 792 height 348
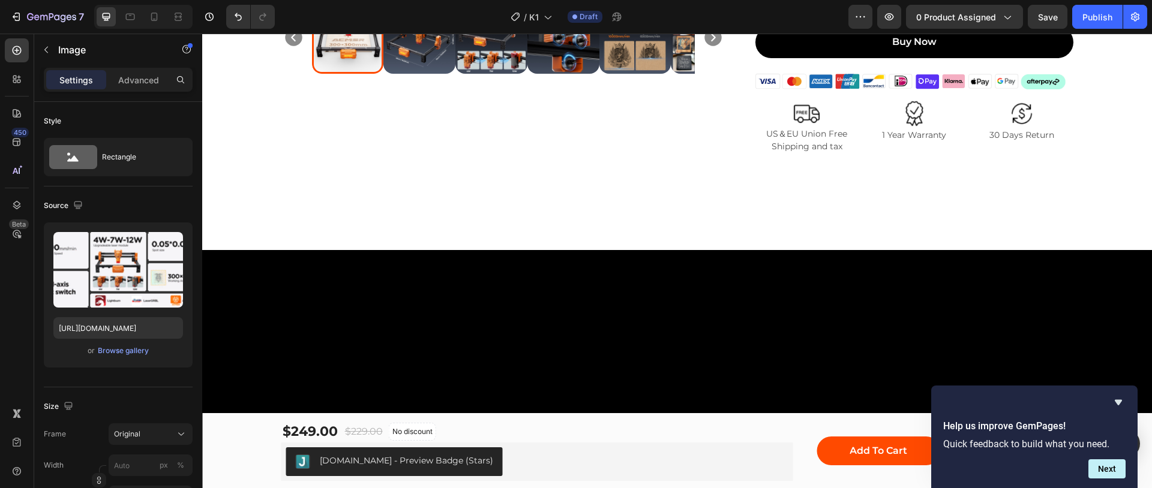
scroll to position [0, 0]
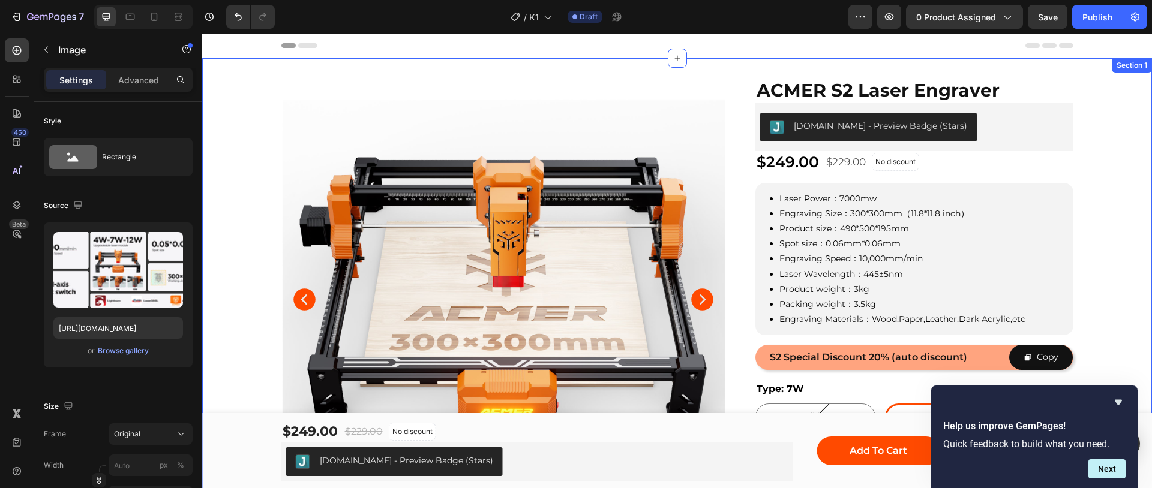
click at [1110, 241] on div "Product Images Row ACMER S2 Laser Engraver Product Title [DOMAIN_NAME] - Previe…" at bounding box center [676, 378] width 949 height 602
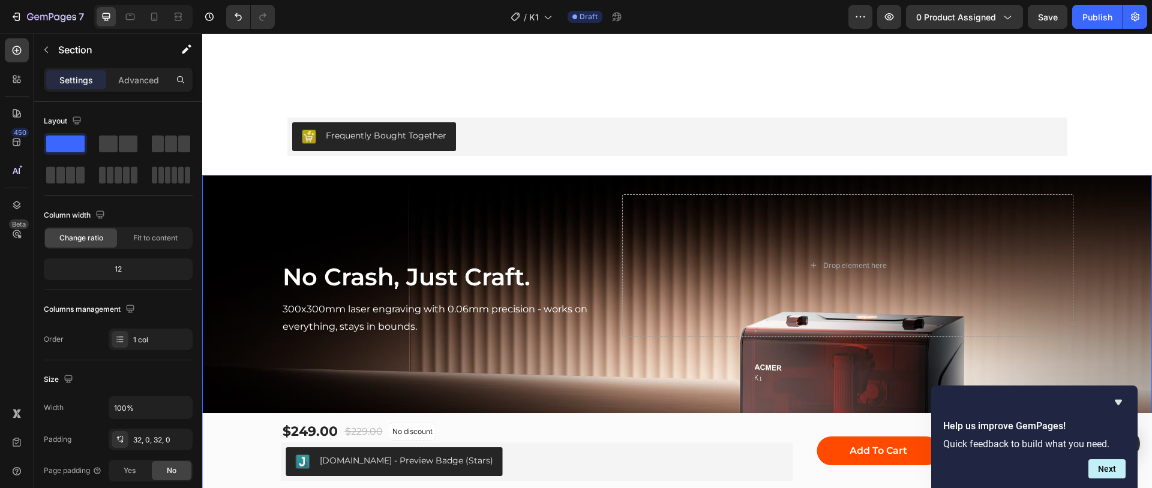
scroll to position [675, 0]
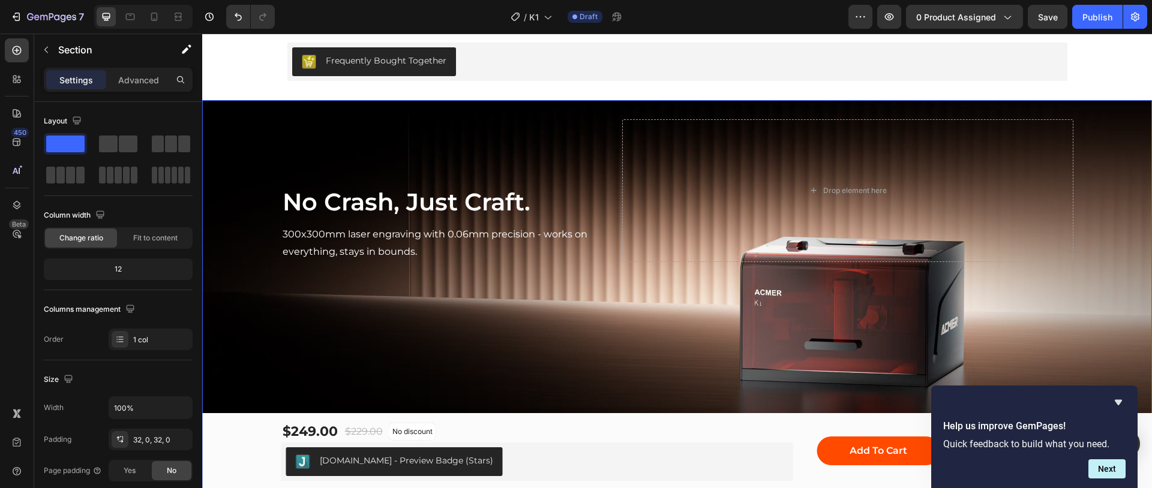
click at [725, 312] on div "Background Image" at bounding box center [676, 298] width 949 height 396
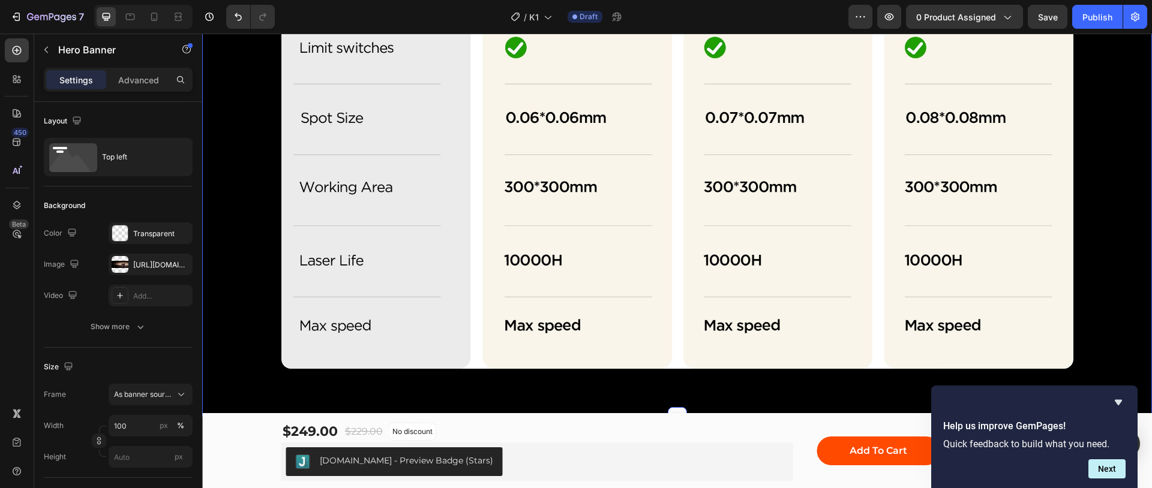
scroll to position [2024, 0]
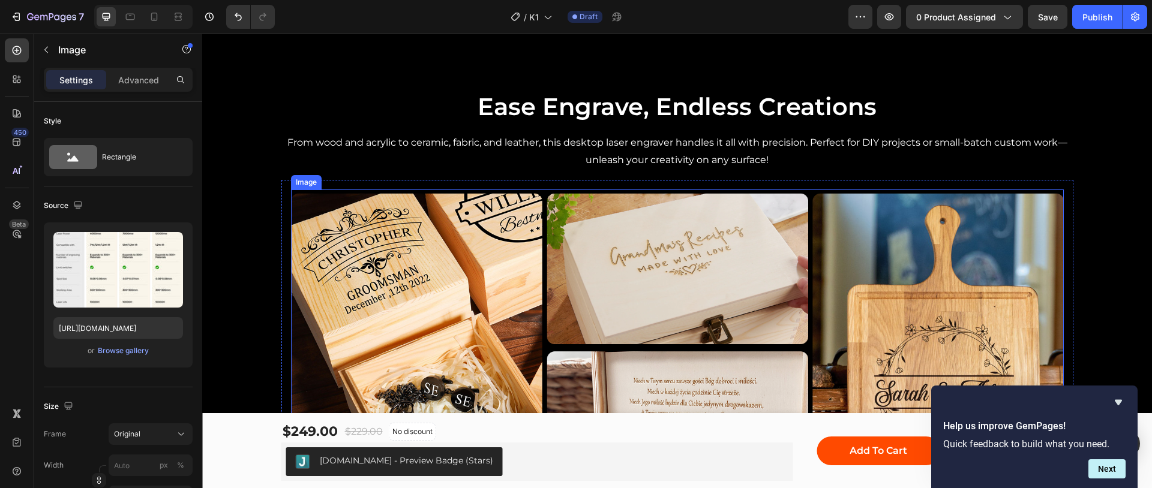
scroll to position [2549, 0]
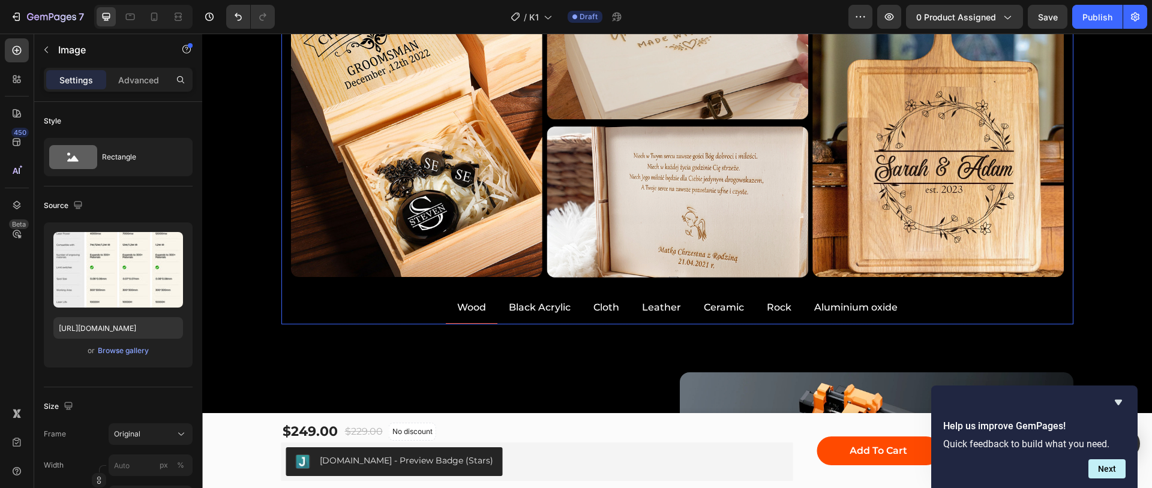
click at [547, 303] on p "Black Acrylic" at bounding box center [540, 307] width 62 height 17
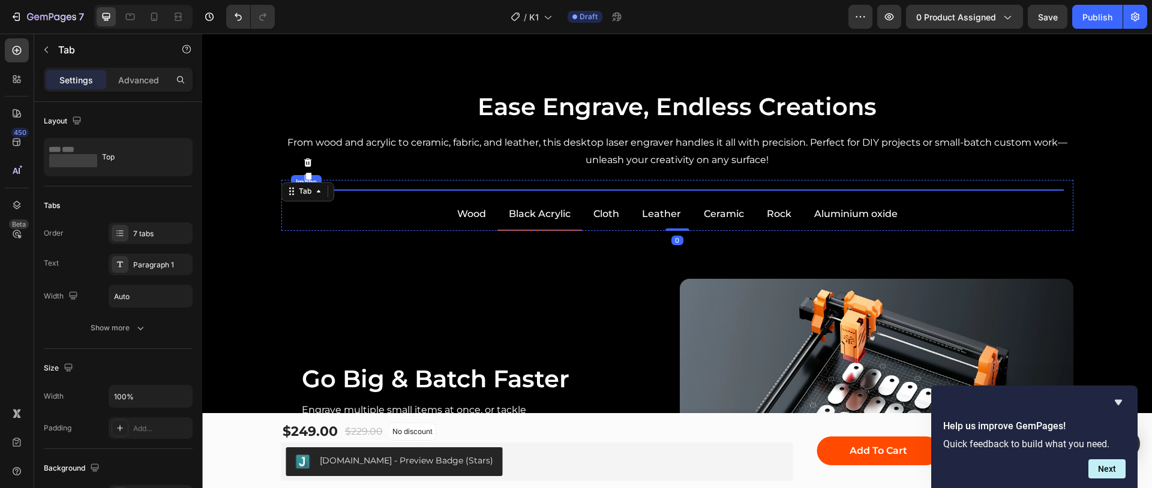
scroll to position [2474, 0]
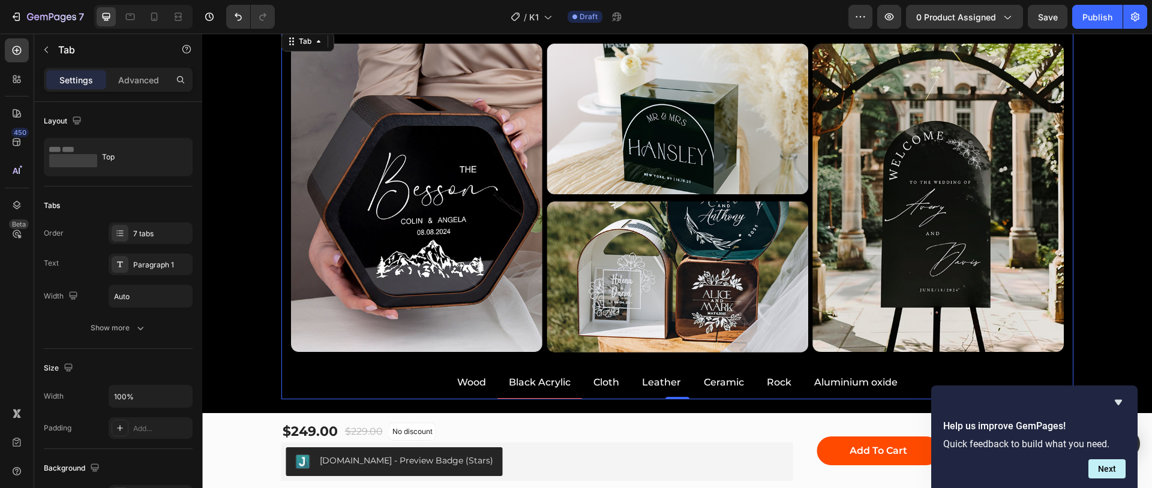
click at [603, 387] on p "Cloth" at bounding box center [606, 382] width 26 height 17
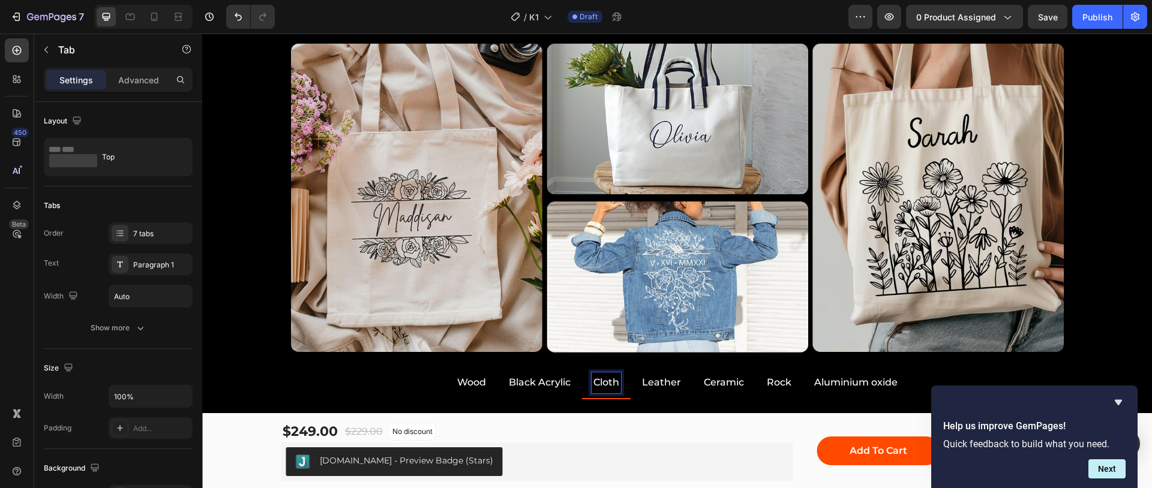
click at [663, 385] on p "Leather" at bounding box center [661, 382] width 39 height 17
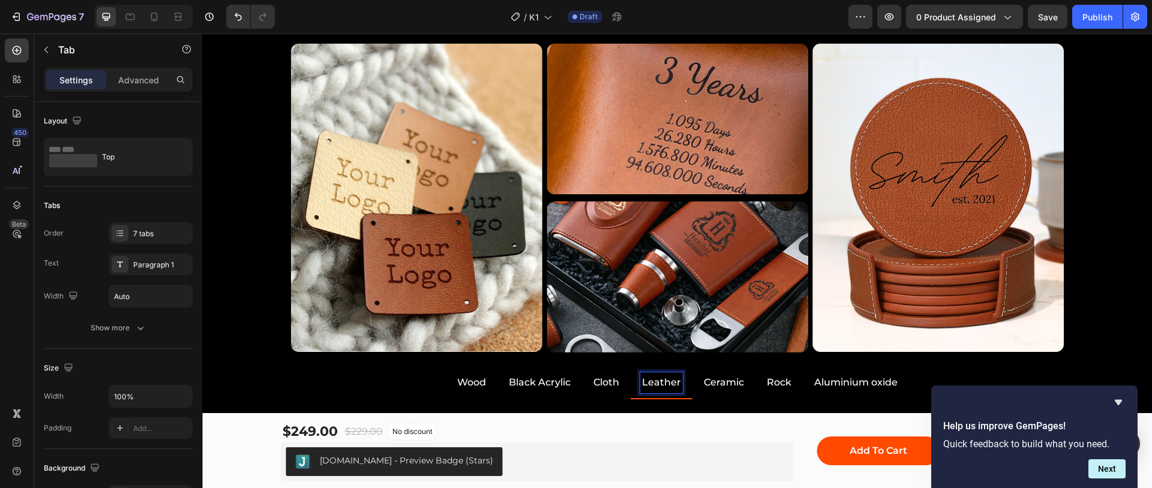
click at [722, 380] on p "Ceramic" at bounding box center [724, 382] width 40 height 17
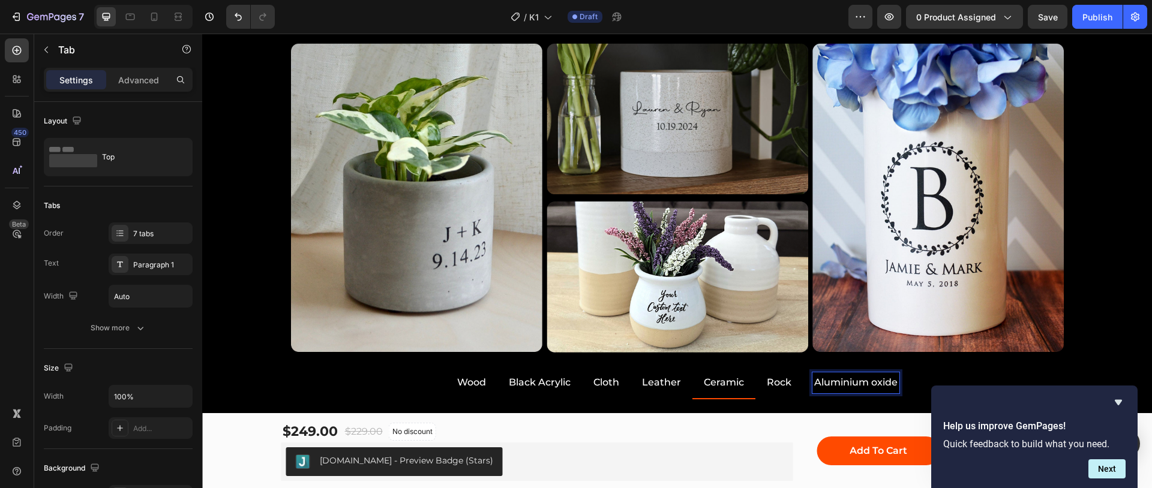
click at [826, 386] on p "Aluminium oxide" at bounding box center [855, 382] width 83 height 17
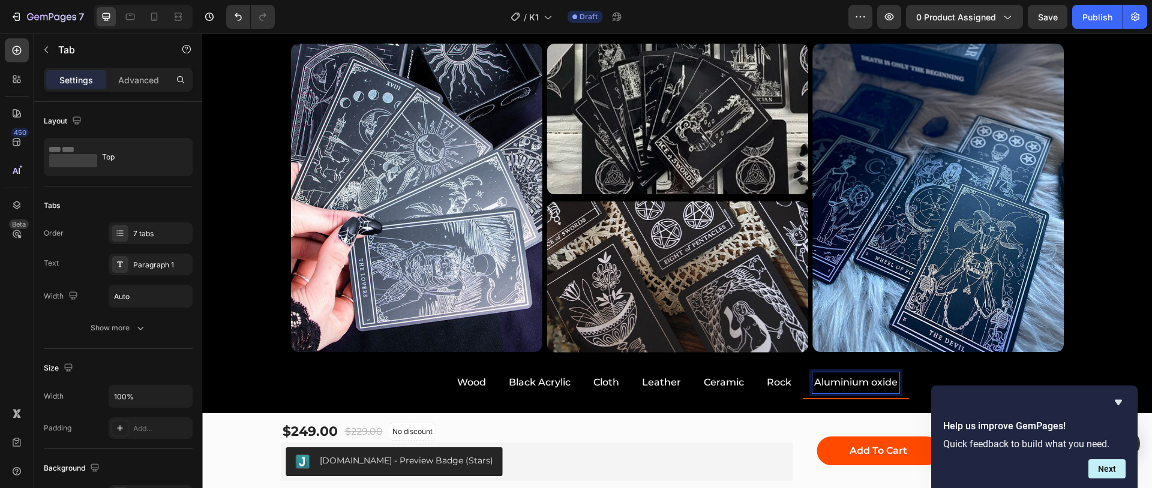
click at [778, 387] on p "Rock" at bounding box center [779, 382] width 25 height 17
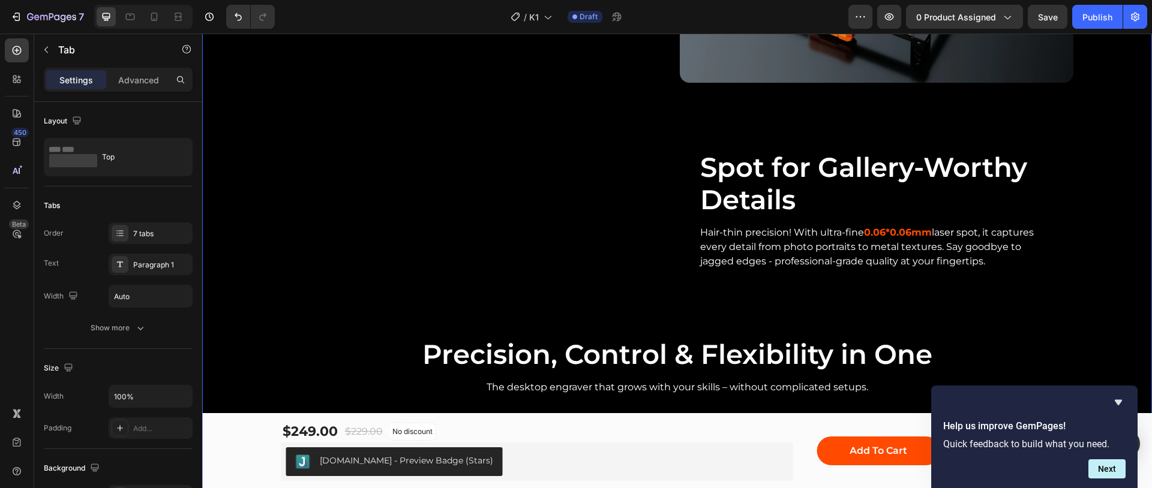
scroll to position [2849, 0]
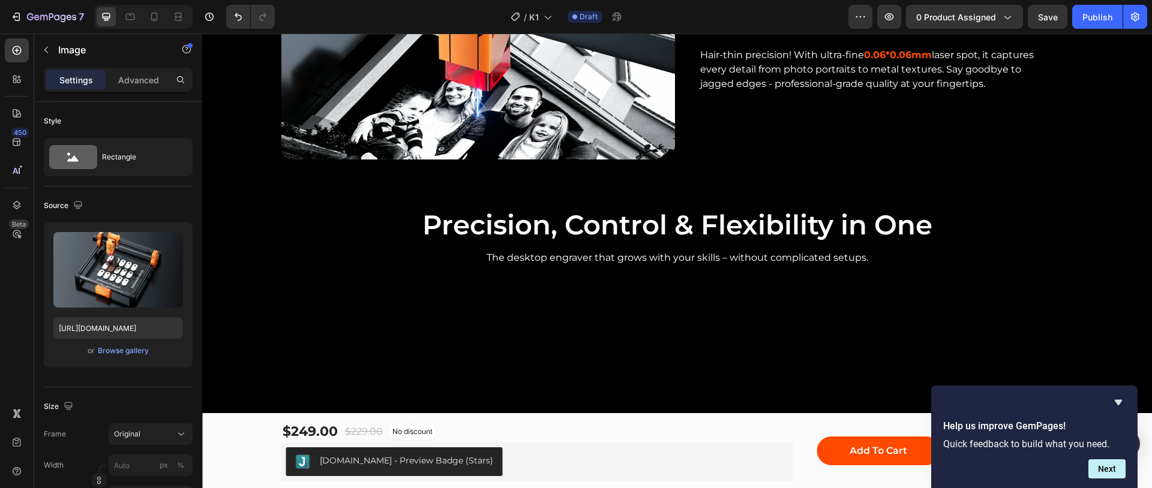
scroll to position [3074, 0]
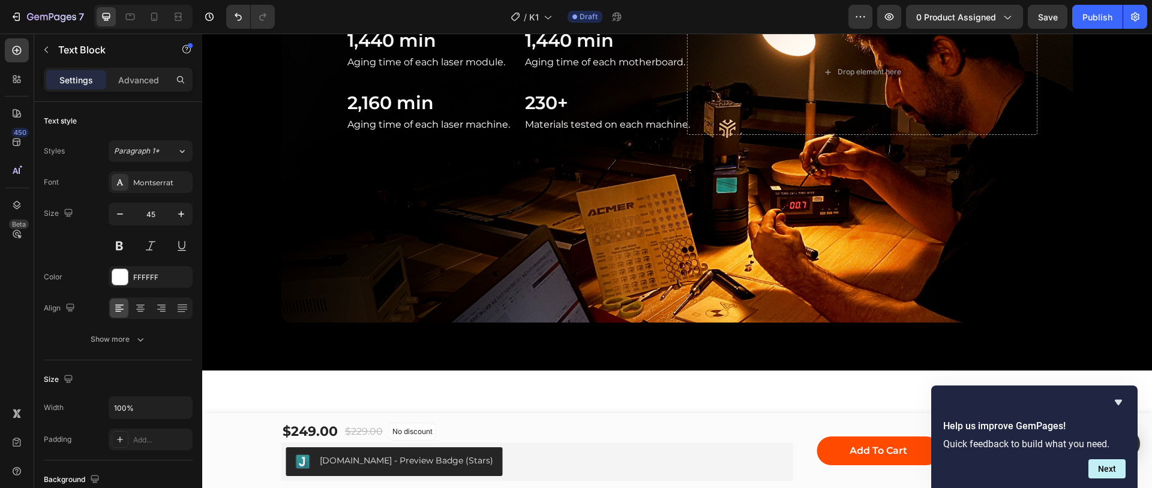
scroll to position [4706, 0]
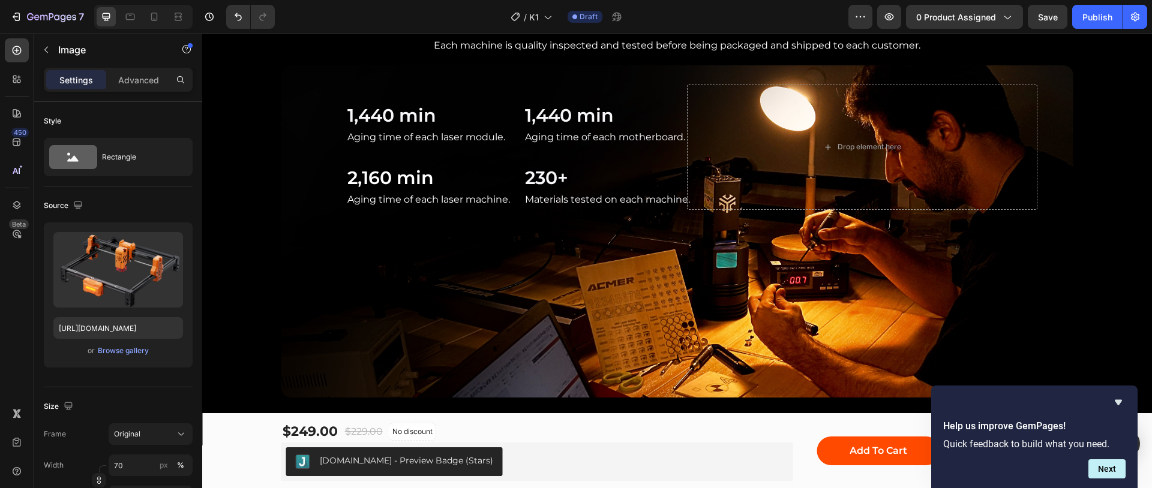
scroll to position [4332, 0]
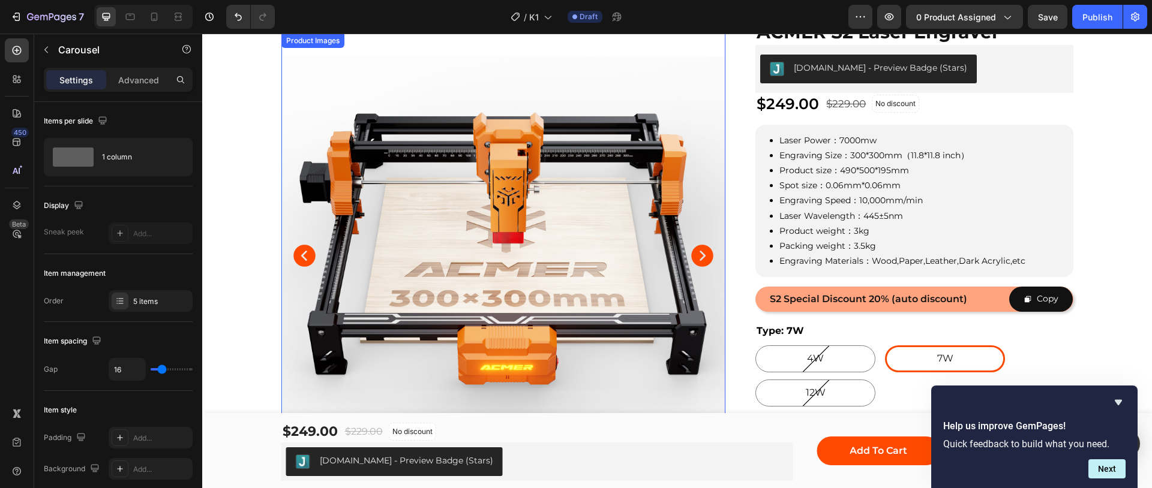
scroll to position [0, 0]
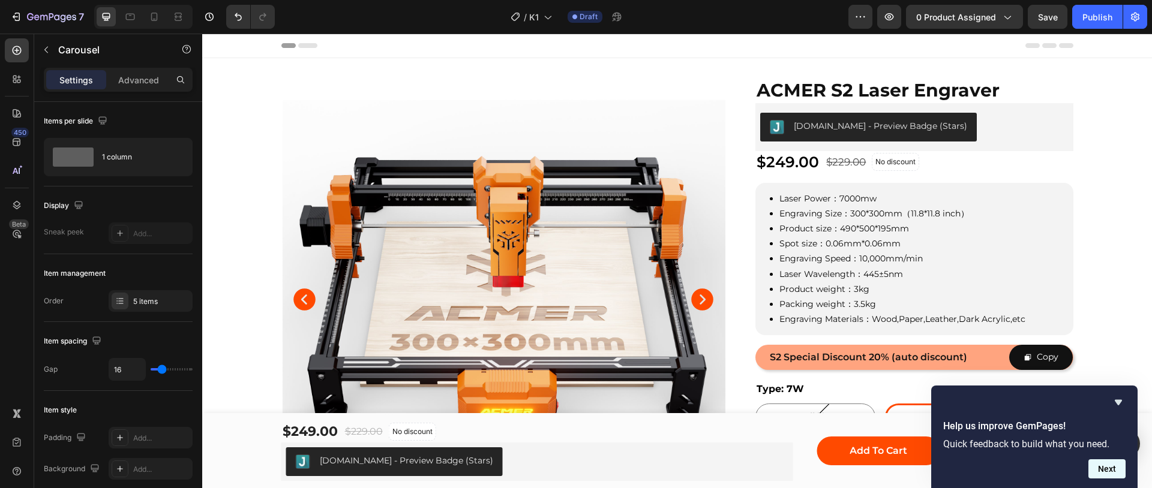
click at [1117, 470] on button "Next" at bounding box center [1106, 468] width 37 height 19
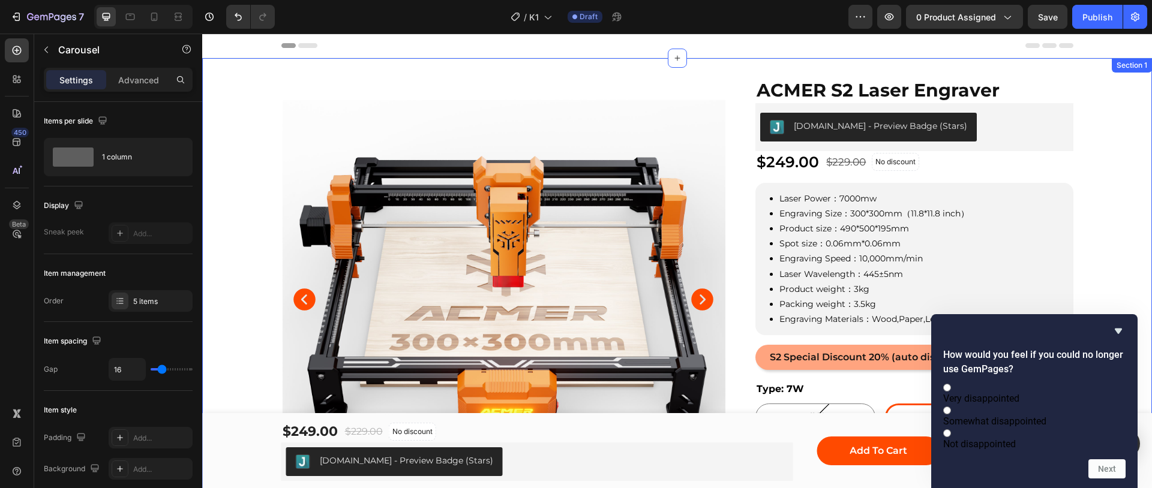
click at [1120, 245] on div "Product Images Row ACMER S2 Laser Engraver Product Title [DOMAIN_NAME] - Previe…" at bounding box center [676, 378] width 949 height 602
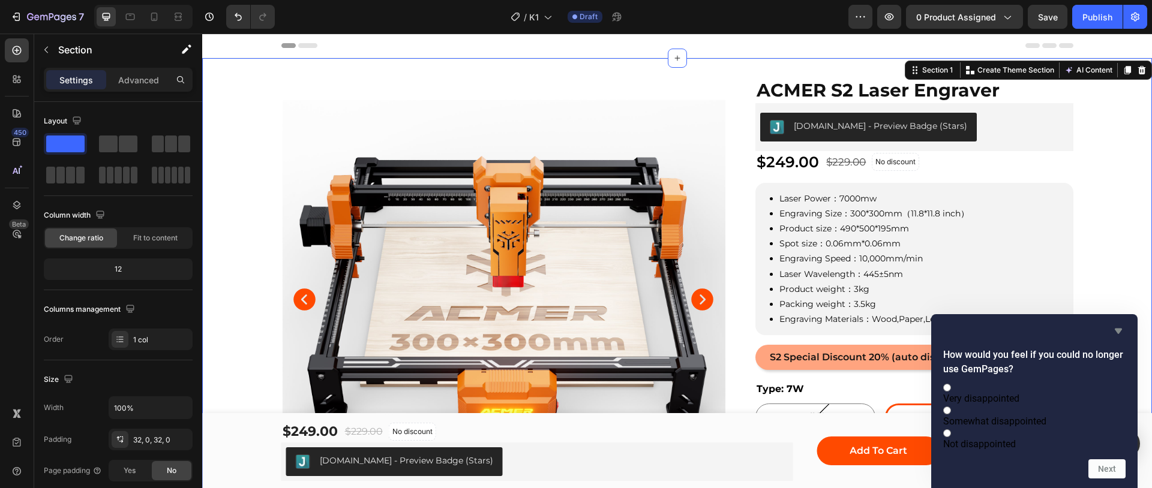
click at [1117, 329] on icon "Hide survey" at bounding box center [1117, 331] width 7 height 5
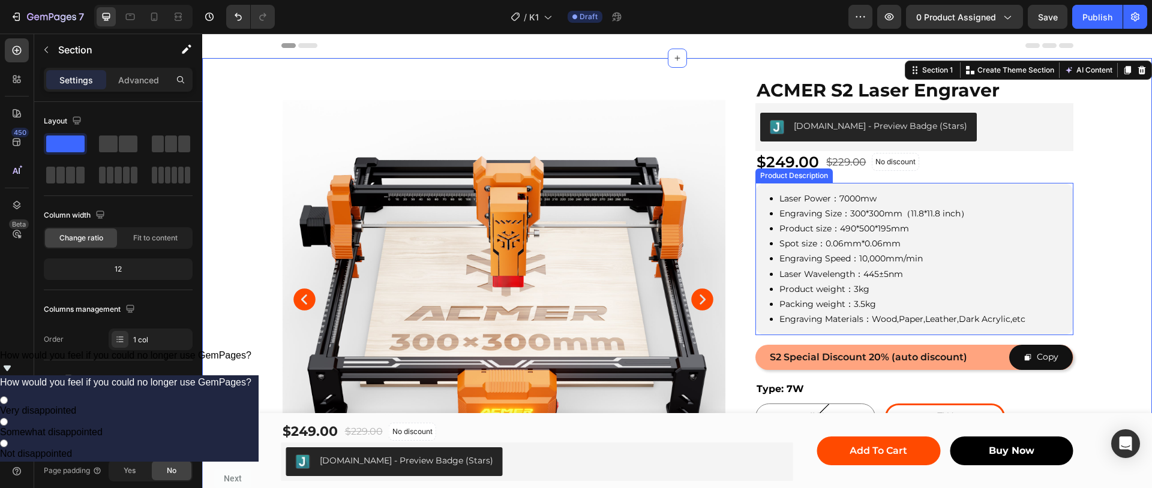
click at [825, 253] on span "Engraving Speed：10,000mm/min" at bounding box center [850, 258] width 143 height 11
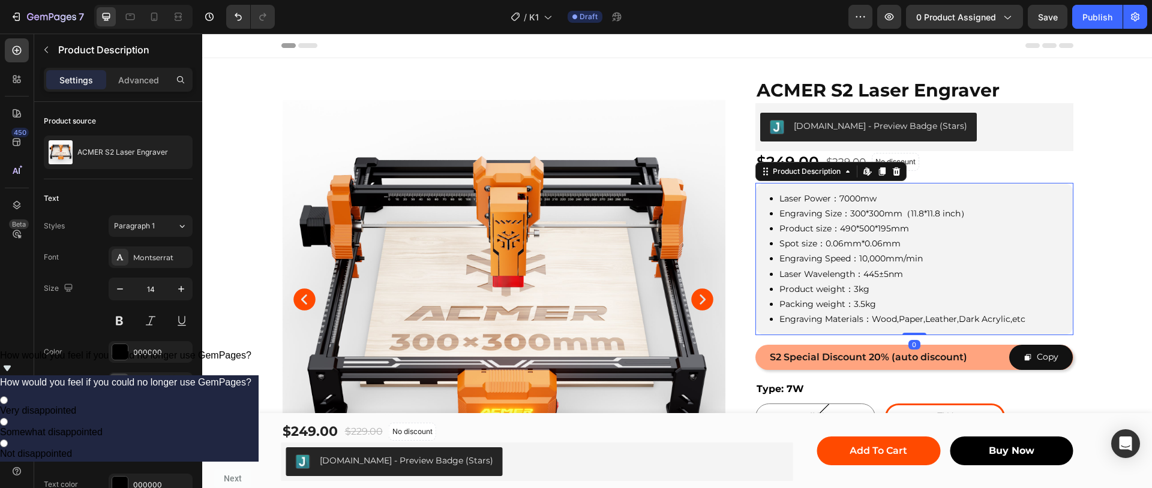
click at [843, 244] on span "Spot size：0.06mm*0.06mm" at bounding box center [839, 243] width 121 height 11
click at [882, 94] on h1 "ACMER S2 Laser Engraver" at bounding box center [913, 90] width 317 height 26
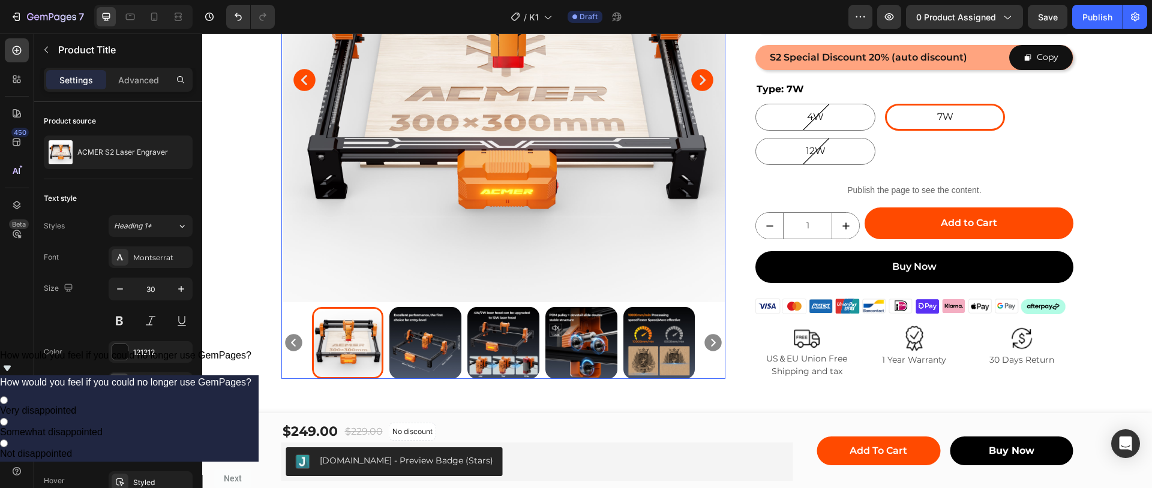
scroll to position [525, 0]
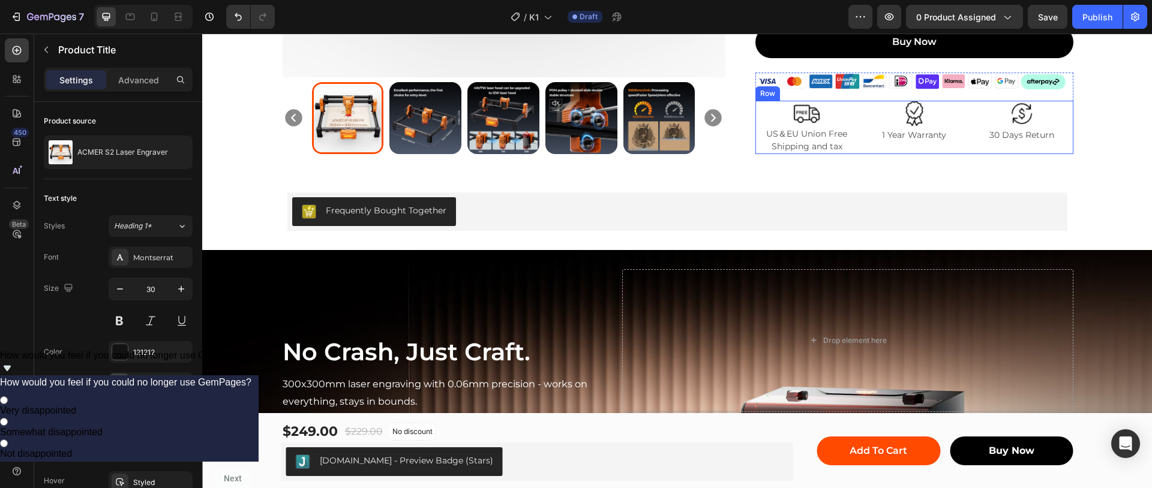
click at [874, 146] on div "Image 1 Year Warranty Text Block" at bounding box center [913, 127] width 103 height 53
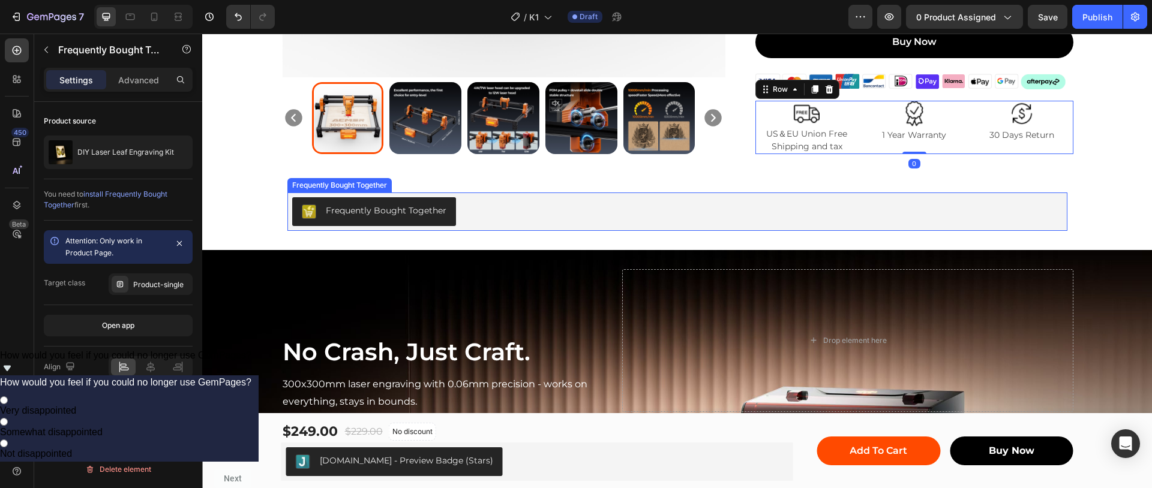
click at [637, 215] on div "Frequently Bought Together" at bounding box center [677, 211] width 770 height 29
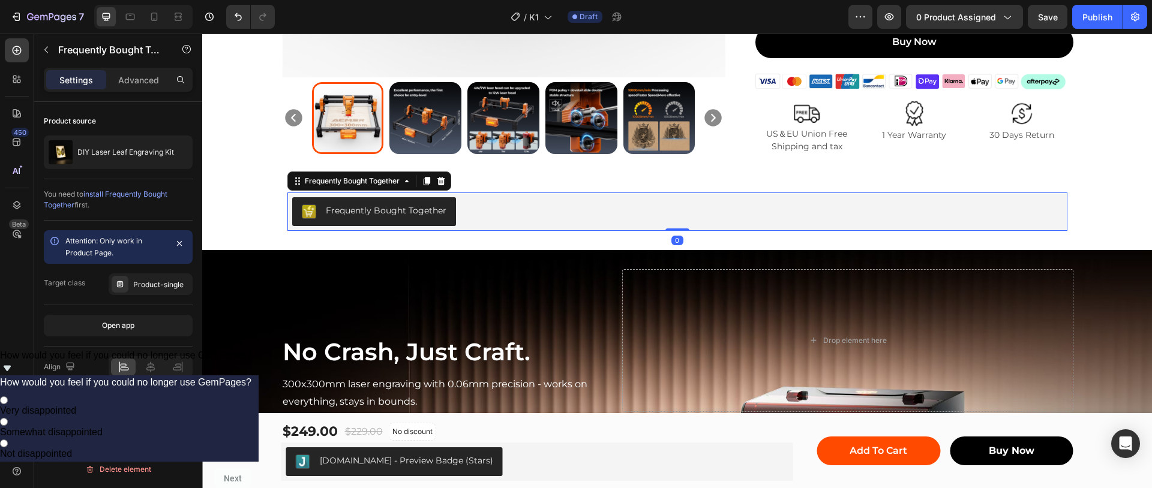
scroll to position [675, 0]
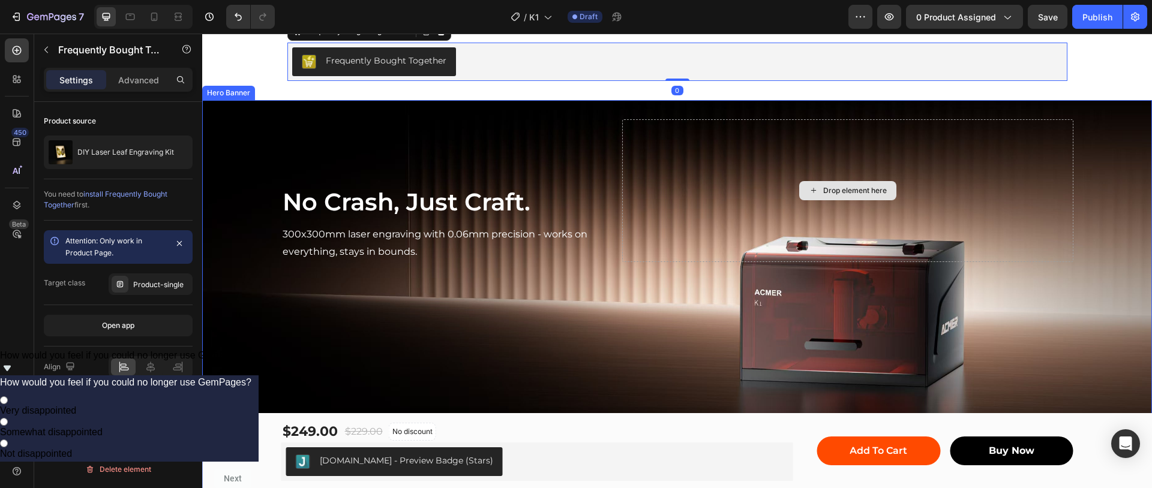
click at [578, 276] on div "No Crash, Just Craft. Heading 300x300mm laser engraving with 0.06mm precision -…" at bounding box center [677, 190] width 792 height 181
